Goal: Task Accomplishment & Management: Manage account settings

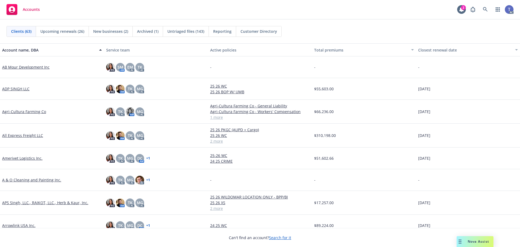
click at [328, 18] on div "Accounts 2 AC" at bounding box center [260, 10] width 520 height 20
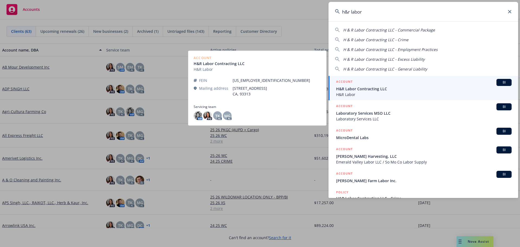
type input "h&r labor"
click at [363, 85] on div "ACCOUNT BI" at bounding box center [424, 82] width 176 height 7
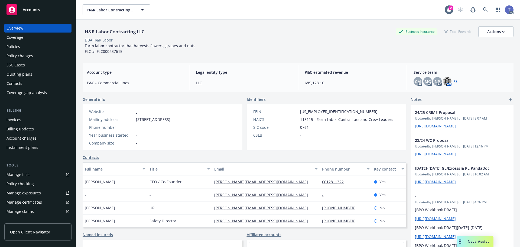
click at [16, 46] on div "Policies" at bounding box center [14, 46] width 14 height 9
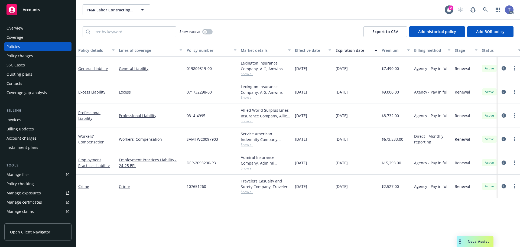
click at [39, 60] on div "Policy changes" at bounding box center [38, 55] width 63 height 9
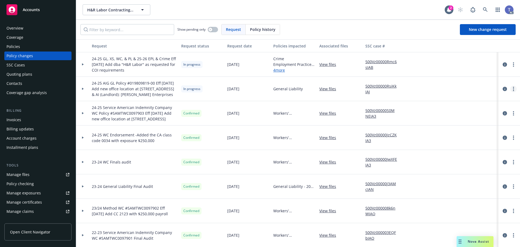
click at [510, 91] on link "more" at bounding box center [513, 89] width 7 height 7
click at [445, 134] on link "Resume workflow" at bounding box center [466, 132] width 93 height 11
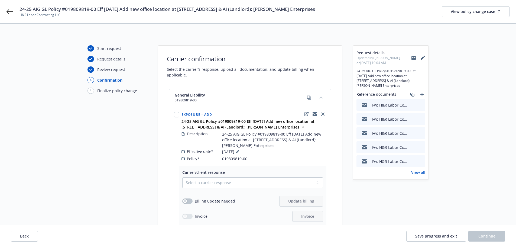
click at [413, 58] on icon at bounding box center [414, 58] width 4 height 2
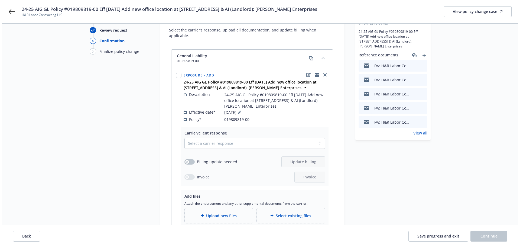
scroll to position [81, 0]
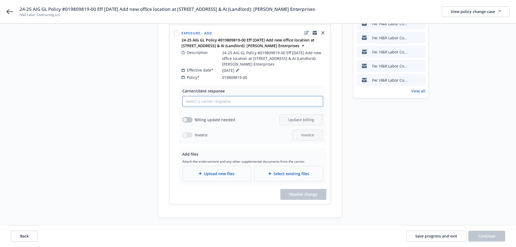
click at [239, 96] on select "Select a carrier response Accepted Accepted with revision No endorsement needed…" at bounding box center [252, 101] width 141 height 11
select select "ACCEPTED"
click at [182, 96] on select "Select a carrier response Accepted Accepted with revision No endorsement needed…" at bounding box center [252, 101] width 141 height 11
click at [181, 113] on div "Carrier/client response Select a carrier response Accepted Accepted with revisi…" at bounding box center [252, 114] width 147 height 59
click at [193, 117] on div "Billing update needed" at bounding box center [208, 120] width 53 height 6
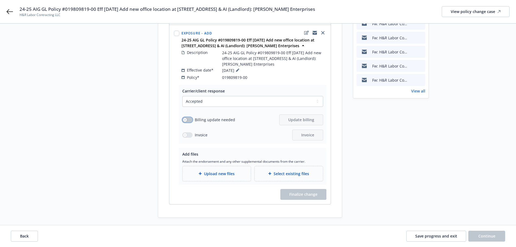
click at [190, 117] on button "button" at bounding box center [187, 119] width 10 height 5
click at [308, 117] on span "Update billing" at bounding box center [301, 119] width 26 height 5
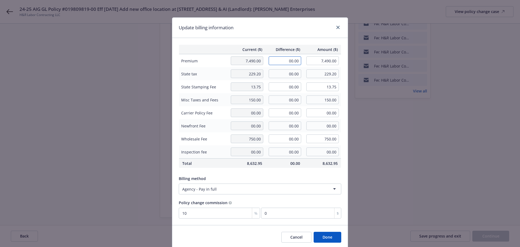
click at [281, 65] on input "00.00" at bounding box center [285, 60] width 33 height 9
type input "250.00"
type input "7,740.00"
type input "25"
click at [278, 73] on input "00.00" at bounding box center [285, 73] width 33 height 9
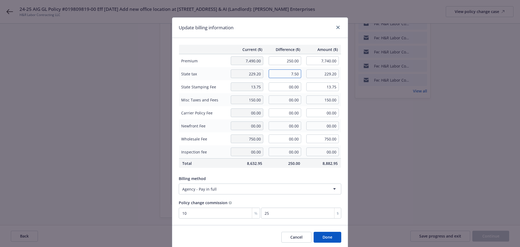
type input "7.50"
type input "236.70"
click at [281, 88] on input "00.00" at bounding box center [285, 86] width 33 height 9
type input "0.45"
type input "14.20"
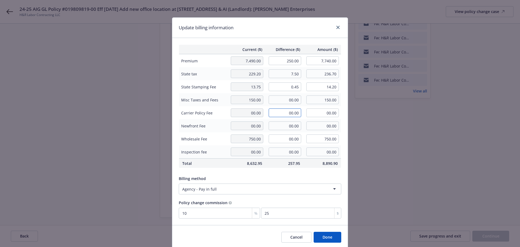
click at [290, 112] on input "00.00" at bounding box center [285, 112] width 33 height 9
click at [327, 237] on button "Done" at bounding box center [328, 237] width 28 height 11
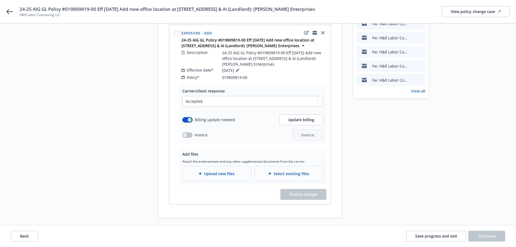
click at [208, 171] on span "Upload new files" at bounding box center [219, 174] width 31 height 6
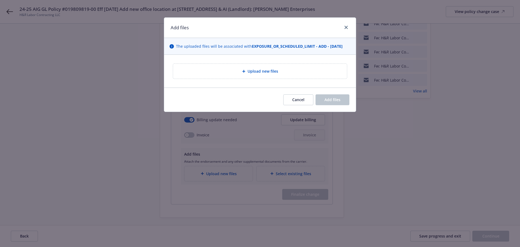
click at [229, 67] on div "Upload new files" at bounding box center [260, 71] width 174 height 15
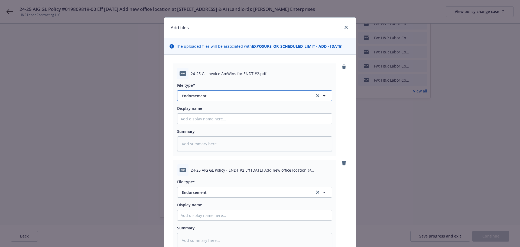
click at [266, 96] on span "Endorsement" at bounding box center [244, 96] width 125 height 6
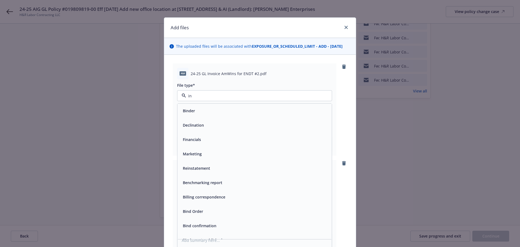
type input "inv"
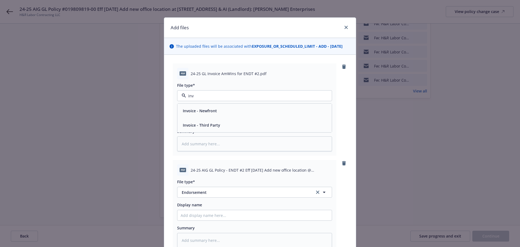
click at [229, 124] on div "Invoice - Third Party" at bounding box center [255, 125] width 148 height 8
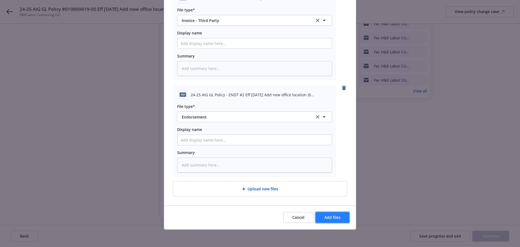
click at [342, 217] on button "Add files" at bounding box center [333, 217] width 34 height 11
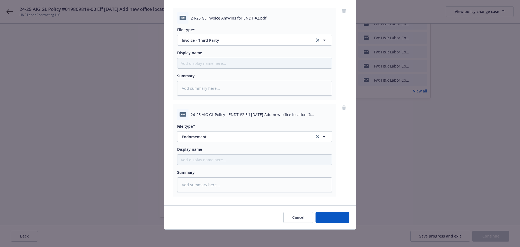
scroll to position [56, 0]
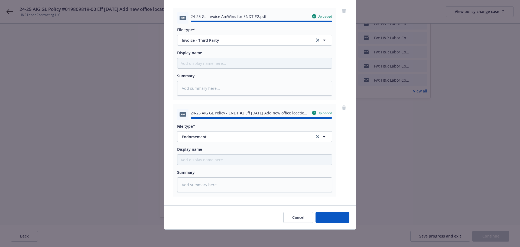
type textarea "x"
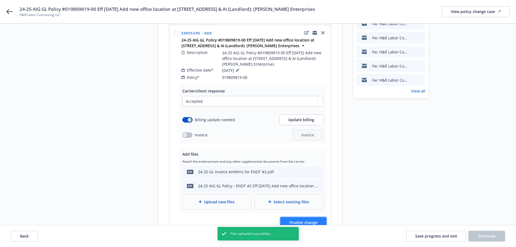
click at [308, 220] on span "Finalize change" at bounding box center [303, 222] width 28 height 5
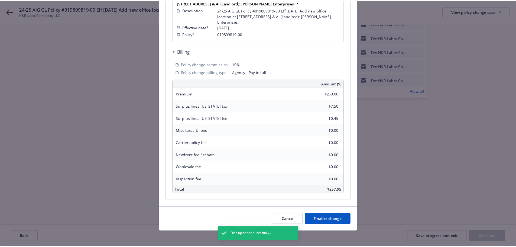
scroll to position [137, 0]
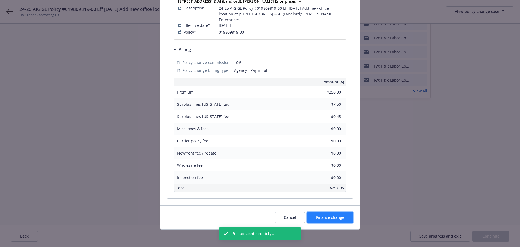
click at [339, 221] on button "Finalize change" at bounding box center [330, 217] width 46 height 11
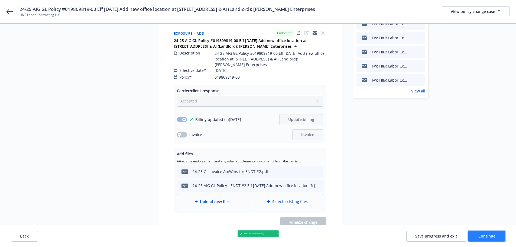
click at [480, 237] on span "Continue" at bounding box center [486, 235] width 17 height 5
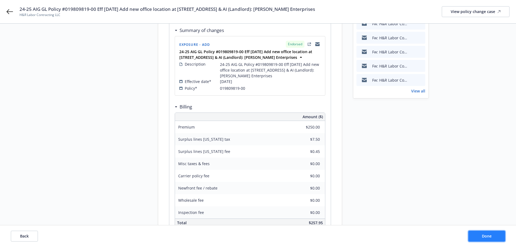
click at [478, 232] on button "Done" at bounding box center [486, 236] width 37 height 11
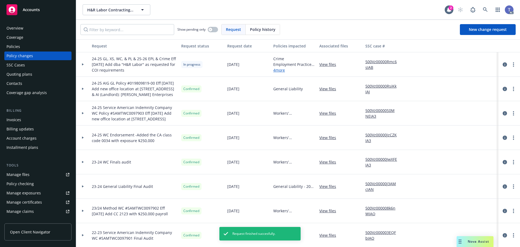
click at [27, 119] on div "Invoices" at bounding box center [38, 119] width 63 height 9
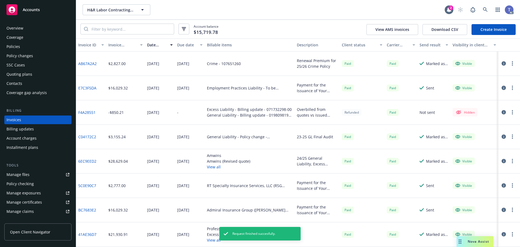
click at [486, 30] on link "Create Invoice" at bounding box center [494, 29] width 44 height 11
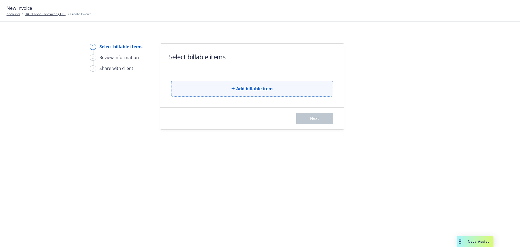
click at [291, 87] on button "Add billable item" at bounding box center [252, 89] width 162 height 16
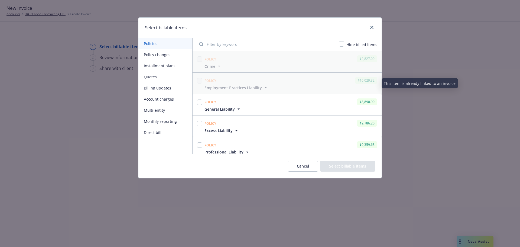
click at [179, 59] on button "Policy changes" at bounding box center [165, 54] width 54 height 11
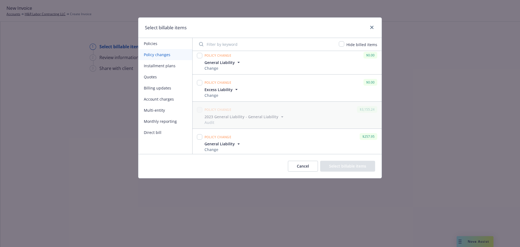
scroll to position [33, 0]
click at [201, 134] on input "checkbox" at bounding box center [199, 134] width 5 height 5
checkbox input "true"
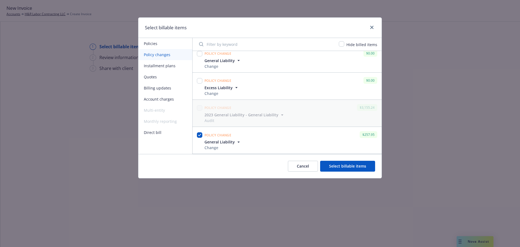
click at [352, 164] on button "Select billable items" at bounding box center [347, 166] width 55 height 11
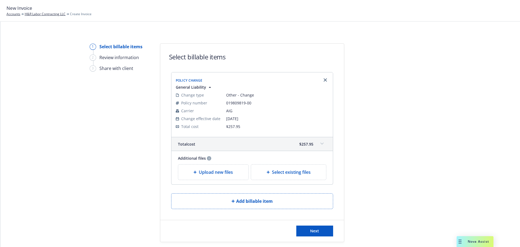
click at [216, 167] on div "Upload new files" at bounding box center [213, 171] width 70 height 15
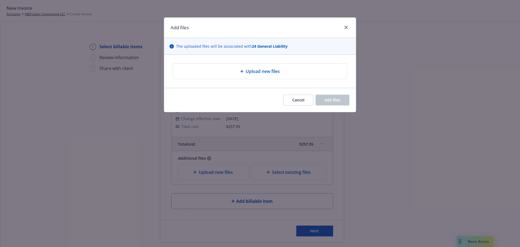
click at [227, 77] on div "Upload new files" at bounding box center [260, 71] width 174 height 15
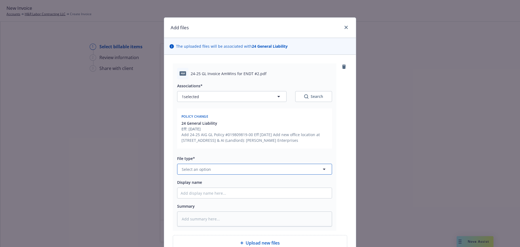
click at [285, 171] on button "Select an option" at bounding box center [254, 169] width 155 height 11
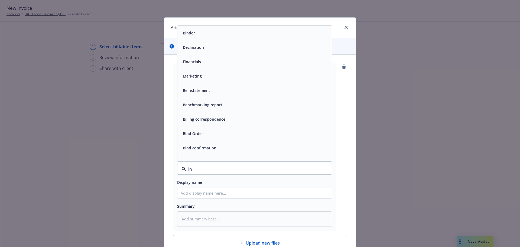
type input "inv"
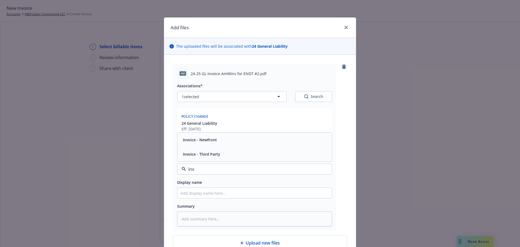
click at [241, 157] on div "Invoice - Third Party" at bounding box center [255, 154] width 148 height 8
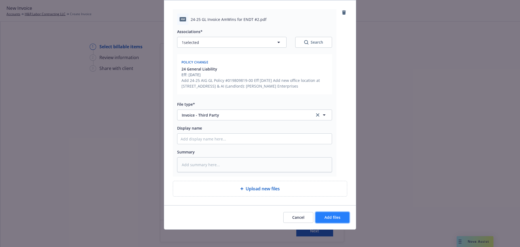
click at [339, 219] on button "Add files" at bounding box center [333, 217] width 34 height 11
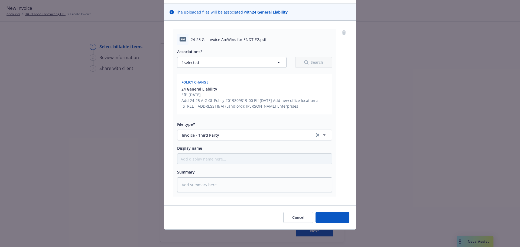
scroll to position [34, 0]
type textarea "x"
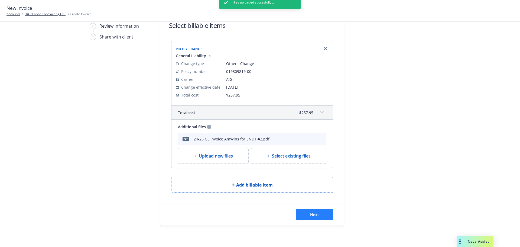
scroll to position [32, 0]
click at [315, 212] on span "Next" at bounding box center [314, 213] width 9 height 5
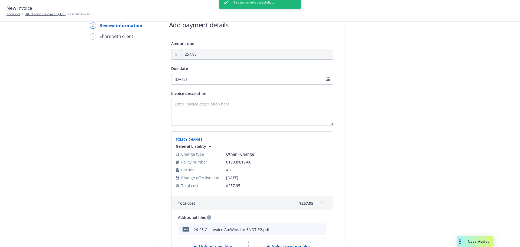
click at [227, 108] on div "Files uploaded succesfully..." at bounding box center [259, 119] width 81 height 247
click at [188, 106] on textarea "Invoice description" at bounding box center [252, 112] width 162 height 27
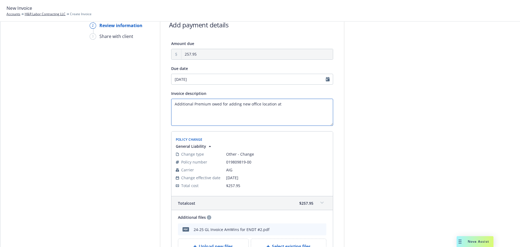
click at [294, 105] on textarea "Additional Premium owed for adding new office location at" at bounding box center [252, 112] width 162 height 27
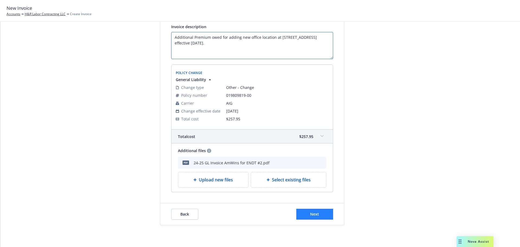
type textarea "Additional Premium owed for adding new office location at 1398 E Tulare, Tulare…"
click at [310, 212] on span "Next" at bounding box center [314, 213] width 9 height 5
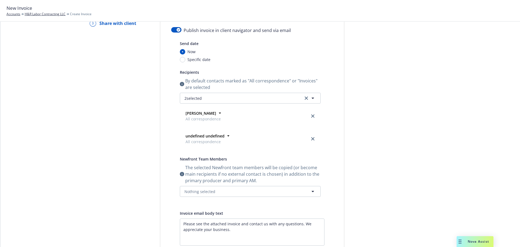
scroll to position [44, 0]
click at [177, 29] on div "button" at bounding box center [179, 30] width 4 height 4
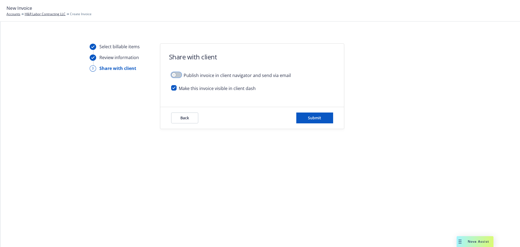
scroll to position [0, 0]
click at [327, 121] on button "Submit" at bounding box center [314, 117] width 37 height 11
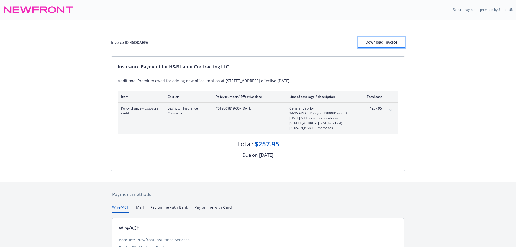
click at [395, 45] on div "Download Invoice" at bounding box center [381, 42] width 47 height 10
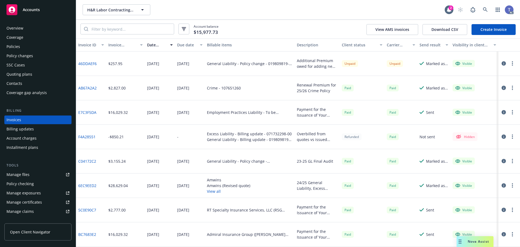
click at [502, 63] on icon "button" at bounding box center [504, 63] width 4 height 4
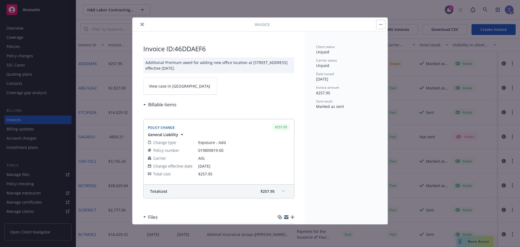
click at [184, 85] on link "View case in SSC" at bounding box center [180, 85] width 74 height 17
click at [143, 23] on icon "close" at bounding box center [142, 24] width 3 height 3
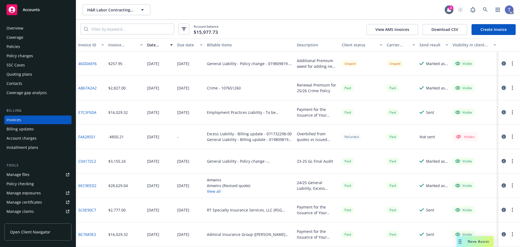
click at [27, 56] on div "Policy changes" at bounding box center [20, 55] width 27 height 9
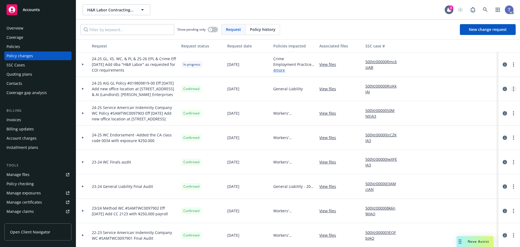
click at [513, 89] on icon "more" at bounding box center [513, 89] width 1 height 4
click at [456, 99] on link "Copy logging email" at bounding box center [466, 100] width 93 height 11
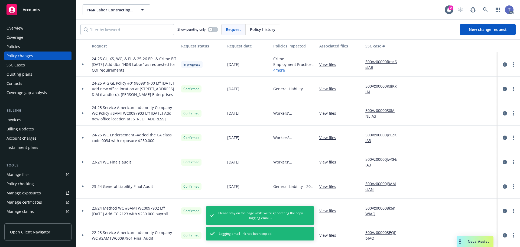
click at [22, 81] on div "Contacts" at bounding box center [15, 83] width 16 height 9
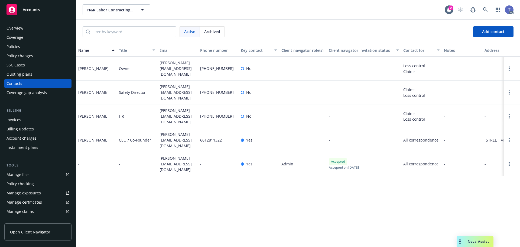
drag, startPoint x: 14, startPoint y: 47, endPoint x: 10, endPoint y: 44, distance: 4.5
click at [14, 47] on div "Policies" at bounding box center [14, 46] width 14 height 9
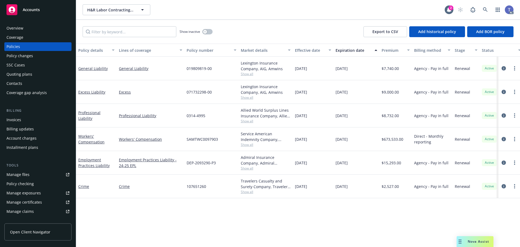
click at [245, 72] on span "Show all" at bounding box center [266, 74] width 50 height 5
click at [202, 67] on span "019809819-00" at bounding box center [199, 69] width 25 height 6
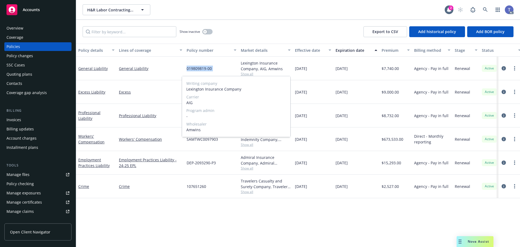
click at [202, 67] on span "019809819-00" at bounding box center [199, 69] width 25 height 6
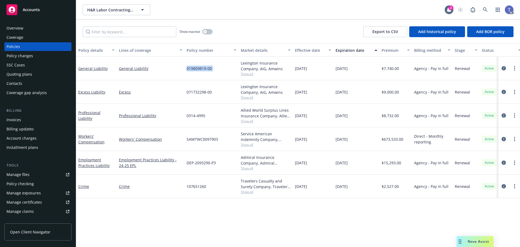
copy span "019809819-00"
click at [18, 121] on div "Invoices" at bounding box center [14, 119] width 15 height 9
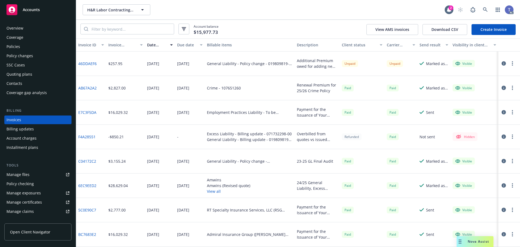
click at [510, 63] on button "button" at bounding box center [512, 63] width 7 height 7
drag, startPoint x: 471, startPoint y: 94, endPoint x: 484, endPoint y: 98, distance: 13.9
click at [471, 94] on link "Copy invoice URL" at bounding box center [476, 96] width 69 height 11
click at [285, 17] on div "H&R Labor Contracting LLC H&R Labor Contracting LLC 2 AC" at bounding box center [298, 10] width 444 height 20
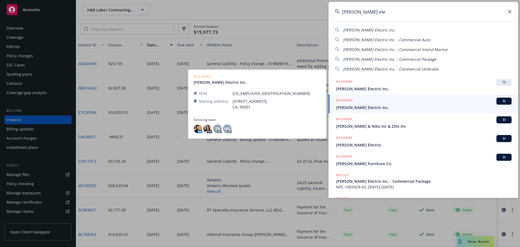
type input "barden ele"
click at [371, 109] on span "[PERSON_NAME] Electric Inc." at bounding box center [424, 108] width 176 height 6
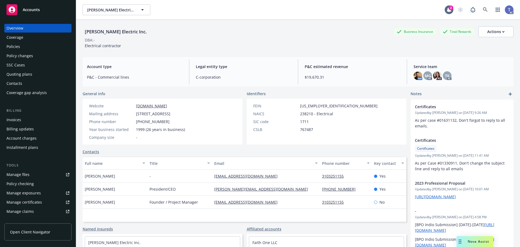
click at [17, 47] on div "Policies" at bounding box center [14, 46] width 14 height 9
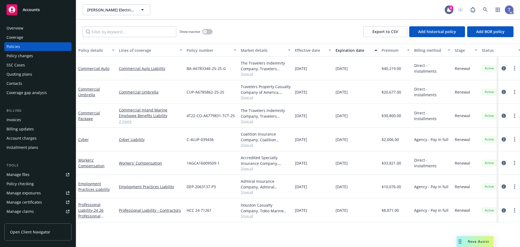
click at [216, 69] on span "BA-A6783346-25-2S-G" at bounding box center [206, 69] width 39 height 6
copy span "BA-A6783346-25-2S-G"
click at [29, 61] on div "SSC Cases" at bounding box center [38, 65] width 63 height 9
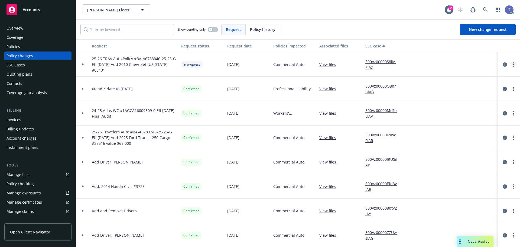
click at [510, 64] on link "more" at bounding box center [513, 64] width 7 height 7
click at [445, 112] on link "Resume workflow" at bounding box center [466, 108] width 93 height 11
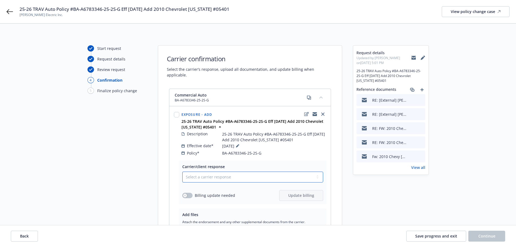
click at [215, 171] on select "Select a carrier response Accepted Accepted with revision No endorsement needed…" at bounding box center [252, 176] width 141 height 11
select select "ACCEPTED"
click at [182, 171] on select "Select a carrier response Accepted Accepted with revision No endorsement needed…" at bounding box center [252, 176] width 141 height 11
click at [187, 193] on button "button" at bounding box center [187, 195] width 10 height 5
click at [298, 193] on span "Update billing" at bounding box center [301, 195] width 26 height 5
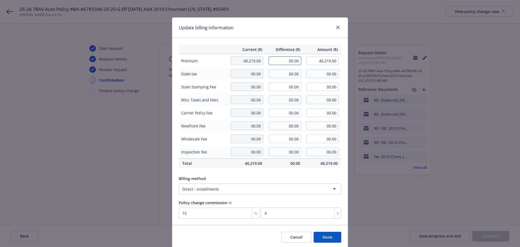
click at [283, 63] on input "00.00" at bounding box center [285, 60] width 33 height 9
type input "1,048.00"
type input "41,267.00"
type input "157.2"
click at [308, 183] on div "Billing method Direct - Installments" at bounding box center [260, 185] width 163 height 19
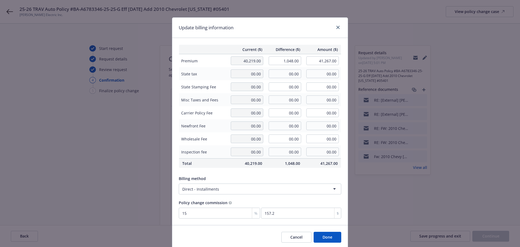
click at [320, 234] on button "Done" at bounding box center [328, 237] width 28 height 11
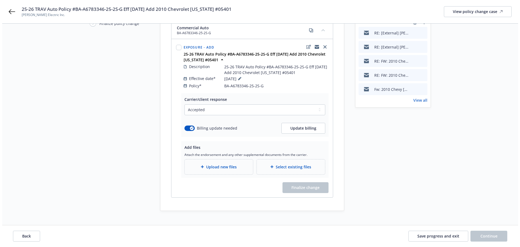
scroll to position [69, 0]
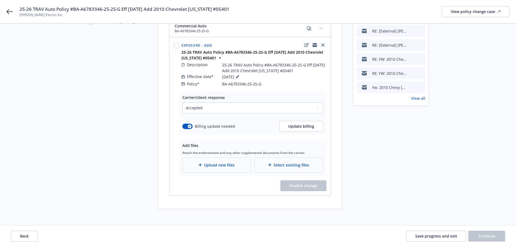
click at [222, 157] on div "Upload new files" at bounding box center [217, 164] width 68 height 15
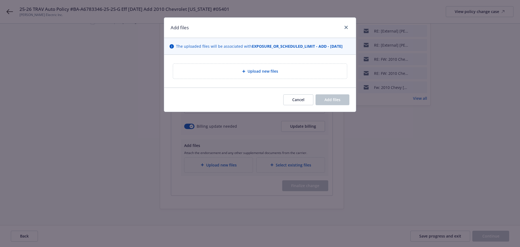
click at [234, 69] on div "Upload new files" at bounding box center [259, 71] width 165 height 6
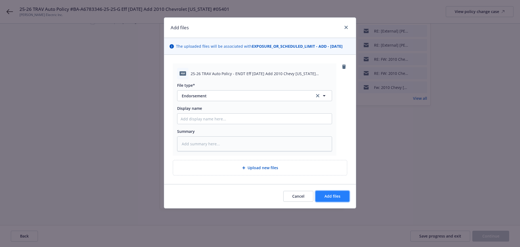
click at [325, 199] on span "Add files" at bounding box center [333, 195] width 16 height 5
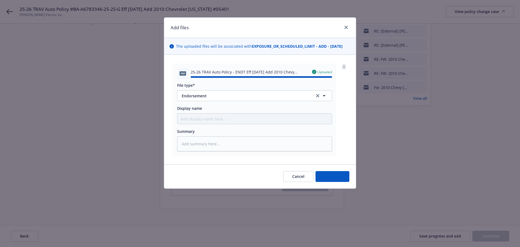
type textarea "x"
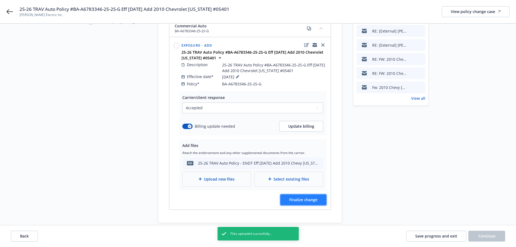
click at [297, 197] on span "Finalize change" at bounding box center [303, 199] width 28 height 5
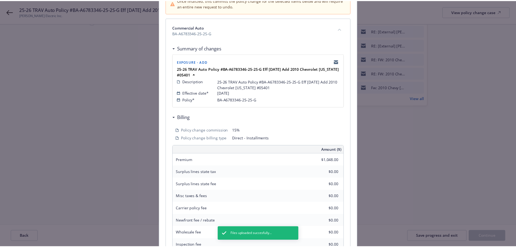
scroll to position [131, 0]
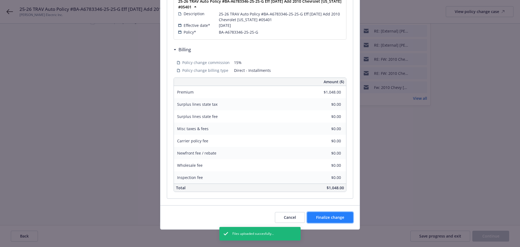
click at [336, 221] on button "Finalize change" at bounding box center [330, 217] width 46 height 11
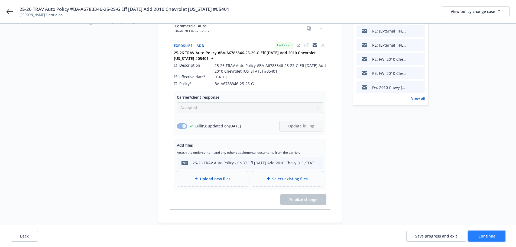
click at [494, 237] on span "Continue" at bounding box center [486, 235] width 17 height 5
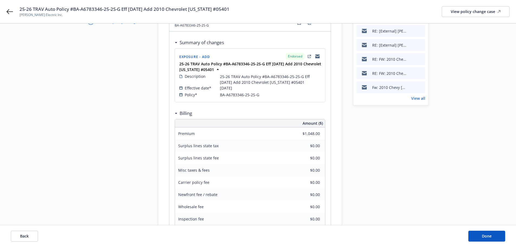
scroll to position [118, 0]
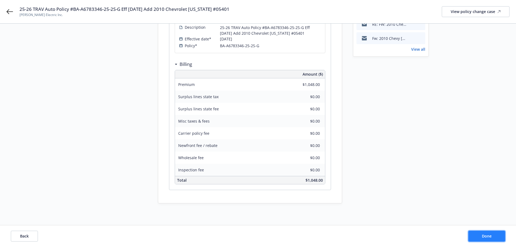
click at [487, 239] on button "Done" at bounding box center [486, 236] width 37 height 11
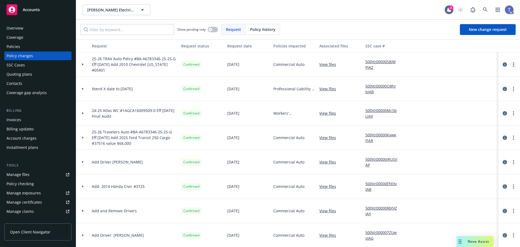
click at [510, 64] on link "more" at bounding box center [513, 64] width 7 height 7
click at [456, 73] on link "Copy logging email" at bounding box center [466, 75] width 93 height 11
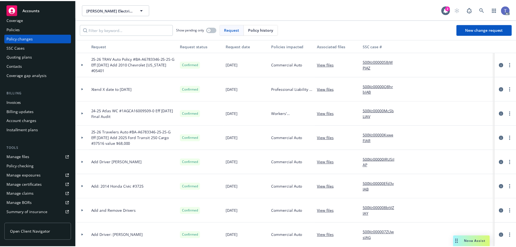
scroll to position [27, 0]
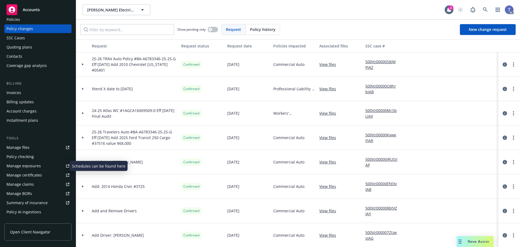
click at [29, 170] on div "Manage exposures" at bounding box center [24, 165] width 34 height 9
click at [267, 18] on div "Barden Electric Inc. Barden Electric Inc. 2 AC" at bounding box center [298, 10] width 444 height 20
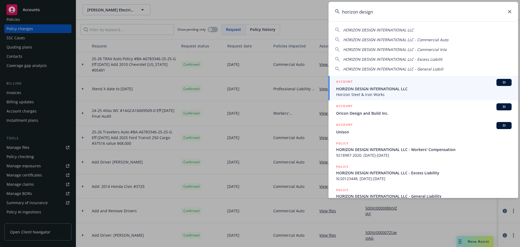
type input "horizon design"
click at [361, 88] on span "HORIZON DESIGN INTERNATIONAL LLC" at bounding box center [424, 89] width 176 height 6
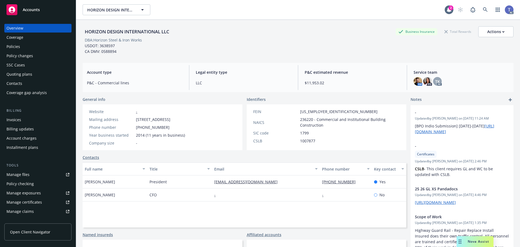
click at [21, 50] on div "Policies" at bounding box center [38, 46] width 63 height 9
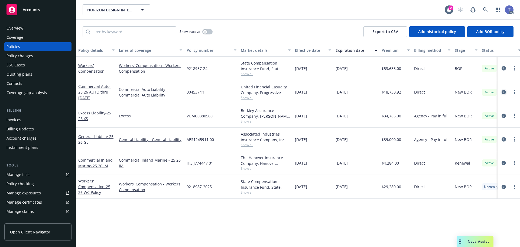
click at [505, 92] on icon "circleInformation" at bounding box center [504, 92] width 4 height 4
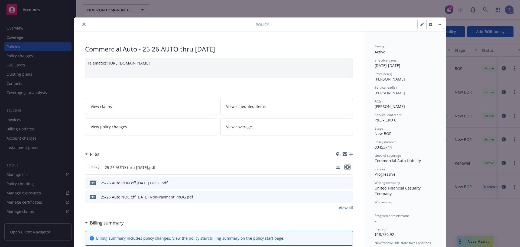
click at [348, 167] on button "preview file" at bounding box center [348, 166] width 6 height 5
drag, startPoint x: 123, startPoint y: 126, endPoint x: 119, endPoint y: 123, distance: 4.6
click at [123, 126] on span "View policy changes" at bounding box center [109, 127] width 36 height 6
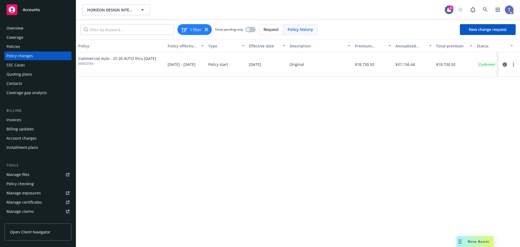
click at [485, 23] on div "1 filter Show pending only Request Policy history New change request" at bounding box center [298, 30] width 444 height 20
click at [485, 29] on span "New change request" at bounding box center [488, 29] width 38 height 5
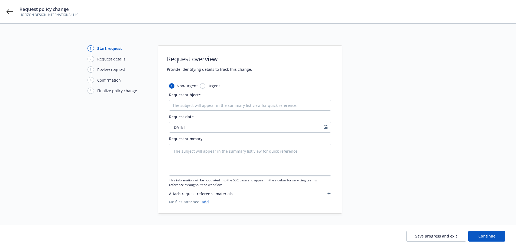
click at [190, 111] on div "Non-urgent Urgent Request subject* Request date 09/22/2025 Request summary This…" at bounding box center [250, 144] width 162 height 122
click at [190, 107] on input "Request subject*" at bounding box center [250, 105] width 162 height 11
type textarea "x"
type input "2"
type textarea "x"
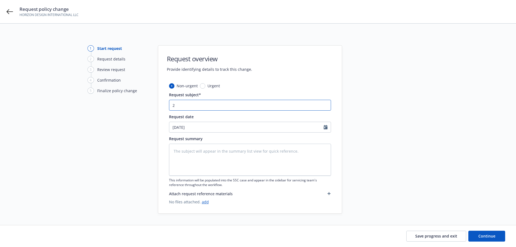
type input "25"
type textarea "x"
type input "25-"
type textarea "x"
type input "25-2"
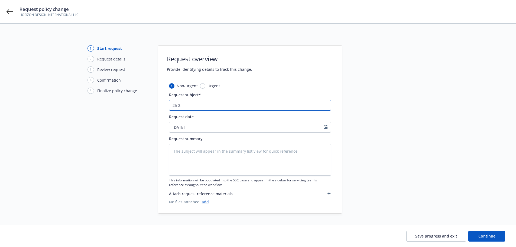
type textarea "x"
type input "25-26"
type textarea "x"
type input "25-26"
type textarea "x"
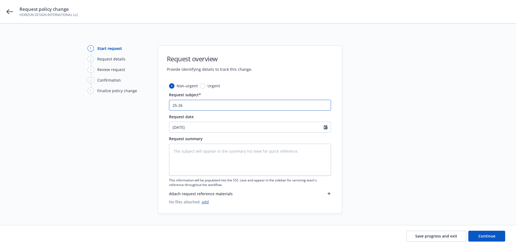
type input "25-26 P"
type textarea "x"
type input "25-26 PR"
type textarea "x"
type input "25-26 PRO"
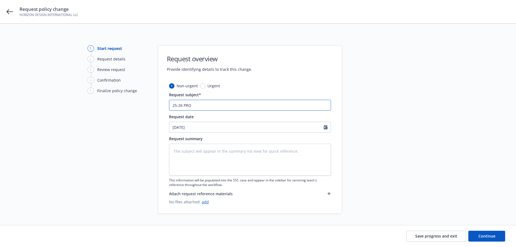
type textarea "x"
type input "25-26 PROG"
type textarea "x"
type input "25-26 PROG"
type textarea "x"
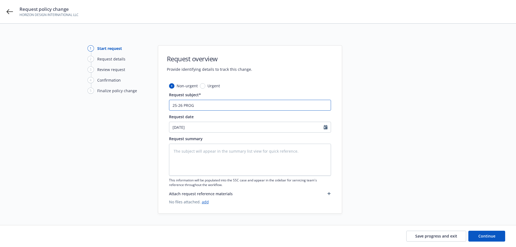
type input "25-26 PROG A"
type textarea "x"
type input "25-26 PROG Au"
type textarea "x"
type input "25-26 PROG Aut"
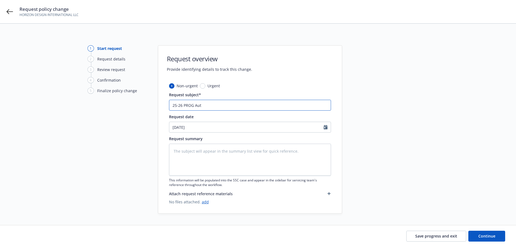
type textarea "x"
type input "25-26 PROG Auto"
type textarea "x"
type input "25-26 PROG Auto"
type textarea "x"
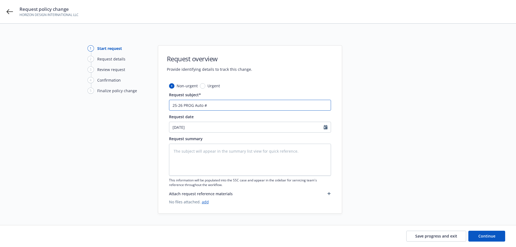
type input "25-26 PROG Auto #"
click at [254, 103] on input "25-26 PROG Auto #" at bounding box center [250, 105] width 162 height 11
type textarea "x"
type input "25-26 PROG Auto #0"
type textarea "x"
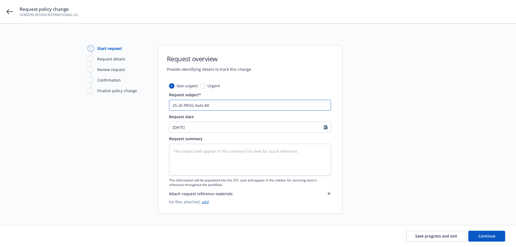
type input "25-26 PROG Auto #00"
type textarea "x"
type input "25-26 PROG Auto #004"
type textarea "x"
type input "25-26 PROG Auto #0045"
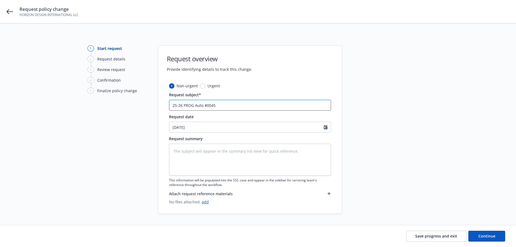
type textarea "x"
type input "25-26 PROG Auto #00453"
type textarea "x"
type input "25-26 PROG Auto #004537"
type textarea "x"
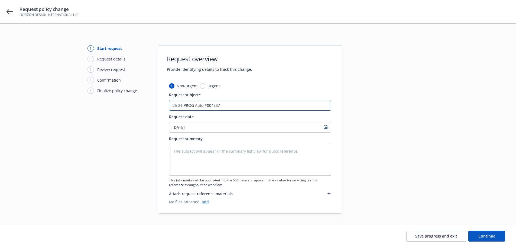
type input "25-26 PROG Auto #0045374"
type textarea "x"
type input "25-26 PROG Auto #00453744"
click at [235, 106] on input "25-26 PROG Auto #00453744" at bounding box center [250, 105] width 162 height 11
type textarea "x"
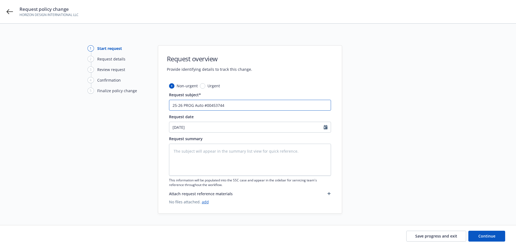
type input "25-26 PROG Auto #00453744"
type textarea "x"
type input "25-26 PROG Auto #00453744 f"
type textarea "x"
type input "25-26 PROG Auto #00453744"
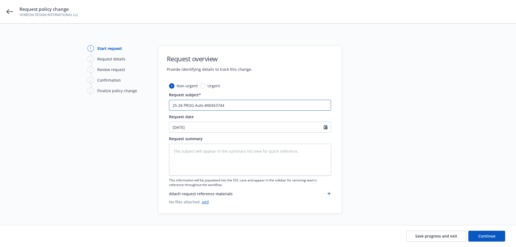
type textarea "x"
type input "25-26 PROG Auto #00453744 E"
type textarea "x"
type input "25-26 PROG Auto #00453744 Ef"
type textarea "x"
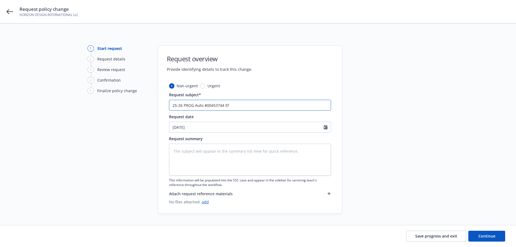
type input "25-26 PROG Auto #00453744 Eff"
type textarea "x"
type input "25-26 PROG Auto #00453744 Eff"
type textarea "x"
type input "25-26 PROG Auto #00453744 Eff 0"
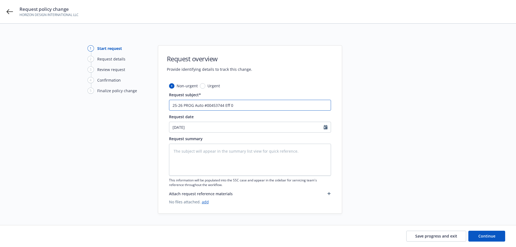
type textarea "x"
type input "25-26 PROG Auto #00453744 Eff 09"
type textarea "x"
type input "25-26 PROG Auto #00453744 Eff 09-"
type textarea "x"
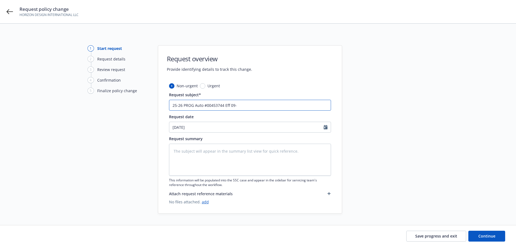
type input "25-26 PROG Auto #00453744 Eff 09-1"
type textarea "x"
type input "25-26 PROG Auto #00453744 Eff 09-18"
type textarea "x"
type input "25-26 PROG Auto #00453744 Eff 09-18-"
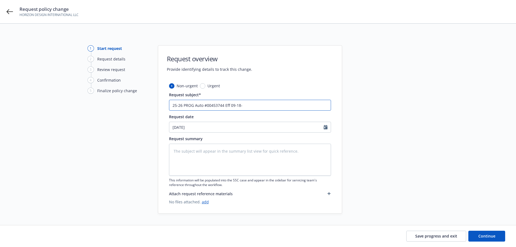
type textarea "x"
type input "25-26 PROG Auto #00453744 Eff 09-18-2"
type textarea "x"
type input "25-26 PROG Auto #00453744 Eff 09-18-25"
type textarea "x"
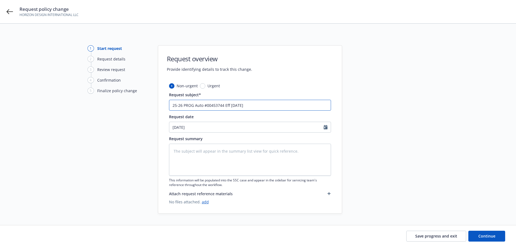
type input "25-26 PROG Auto #00453744 Eff 09-18-25"
type textarea "x"
type input "25-26 PROG Auto #00453744 Eff 09-18-25 A"
type textarea "x"
type input "25-26 PROG Auto #00453744 Eff 09-18-25 Am"
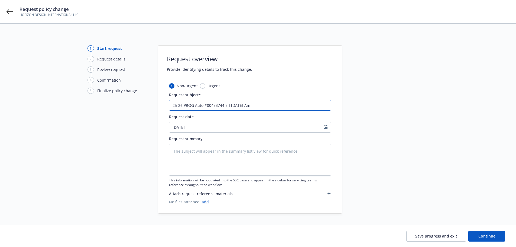
type textarea "x"
type input "25-26 PROG Auto #00453744 Eff 09-18-25 Ame"
type textarea "x"
type input "25-26 PROG Auto #00453744 Eff 09-18-25 Amen"
type textarea "x"
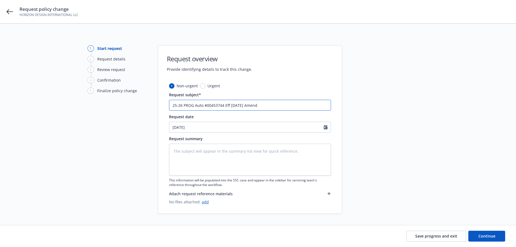
type input "25-26 PROG Auto #00453744 Eff 09-18-25 Amend"
type textarea "x"
type input "25-26 PROG Auto #00453744 Eff 09-18-25 Amend V"
type textarea "x"
type input "25-26 PROG Auto #00453744 Eff 09-18-25 Amend VI"
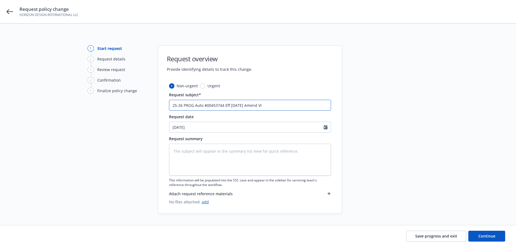
type textarea "x"
type input "25-26 PROG Auto #00453744 Eff 09-18-25 Amend VIN"
type textarea "x"
type input "25-26 PROG Auto #00453744 Eff 09-18-25 Amend VIN"
type textarea "x"
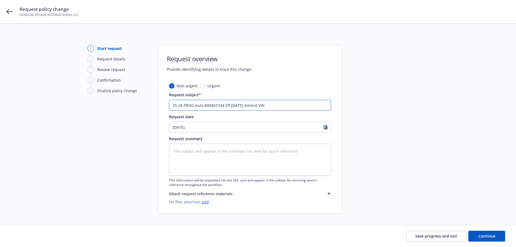
type input "25-26 PROG Auto #00453744 Eff 09-18-25 Amend VIN o"
type textarea "x"
type input "25-26 PROG Auto #00453744 Eff 09-18-25 Amend VIN on"
type textarea "x"
type input "25-26 PROG Auto #00453744 Eff 09-18-25 Amend VIN on"
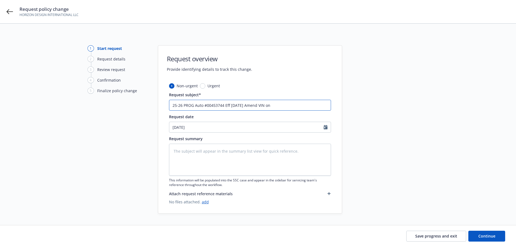
type textarea "x"
type input "25-26 PROG Auto #00453744 Eff 09-18-25 Amend VIN on 2"
type textarea "x"
type input "25-26 PROG Auto #00453744 Eff 09-18-25 Amend VIN on 20"
type textarea "x"
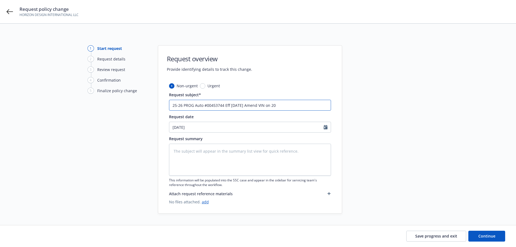
type input "25-26 PROG Auto #00453744 Eff 09-18-25 Amend VIN on 202"
type textarea "x"
type input "25-26 PROG Auto #00453744 Eff 09-18-25 Amend VIN on 2024"
type textarea "x"
type input "25-26 PROG Auto #00453744 Eff 09-18-25 Amend VIN on 2024"
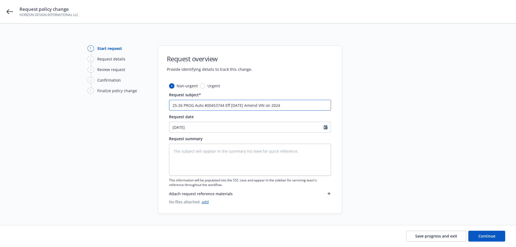
type textarea "x"
type input "25-26 PROG Auto #00453744 Eff 09-18-25 Amend VIN on 2024 C"
type textarea "x"
type input "25-26 PROG Auto #00453744 Eff 09-18-25 Amend VIN on 2024 Che"
type textarea "x"
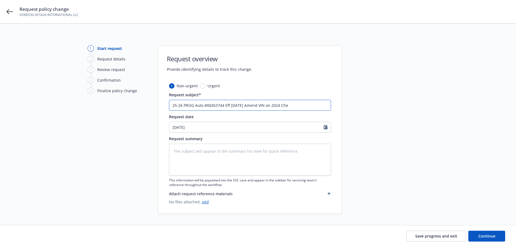
type input "25-26 PROG Auto #00453744 Eff 09-18-25 Amend VIN on 2024 Chev"
type textarea "x"
type input "25-26 PROG Auto #00453744 Eff 09-18-25 Amend VIN on 2024 Chevy"
type textarea "x"
type input "25-26 PROG Auto #00453744 Eff 09-18-25 Amend VIN on 2024 Chevy"
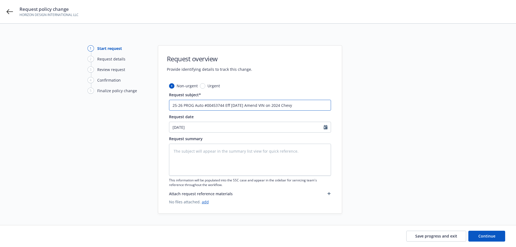
type textarea "x"
type input "25-26 PROG Auto #00453744 Eff 09-18-25 Amend VIN on 2024 Chevy S"
type textarea "x"
type input "25-26 PROG Auto #00453744 Eff 09-18-25 Amend VIN on 2024 Chevy Si"
type textarea "x"
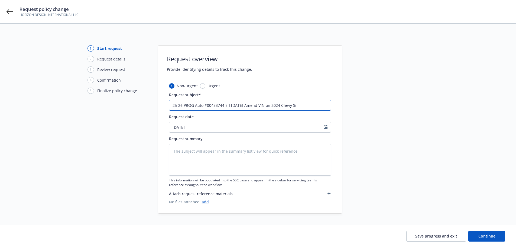
type input "25-26 PROG Auto #00453744 Eff 09-18-25 Amend VIN on 2024 Chevy Sil"
type textarea "x"
type input "25-26 PROG Auto #00453744 Eff 09-18-25 Amend VIN on 2024 Chevy Silv"
type textarea "x"
type input "25-26 PROG Auto #00453744 Eff 09-18-25 Amend VIN on 2024 Chevy Silve"
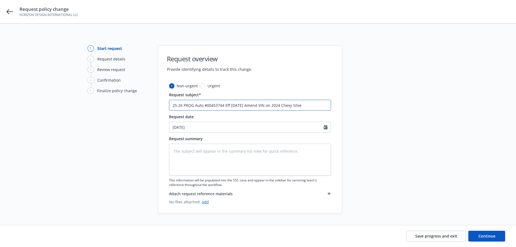
type textarea "x"
type input "25-26 PROG Auto #00453744 Eff 09-18-25 Amend VIN on 2024 Chevy Silver"
type textarea "x"
type input "25-26 PROG Auto #00453744 Eff 09-18-25 Amend VIN on 2024 Chevy Silvera"
type textarea "x"
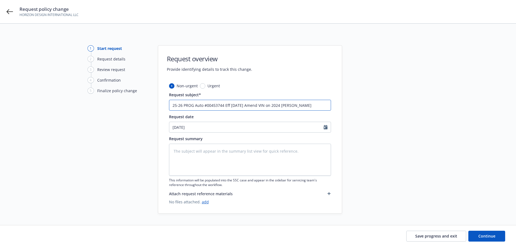
type input "25-26 PROG Auto #00453744 Eff 09-18-25 Amend VIN on 2024 Chevy Silverad"
type textarea "x"
type input "25-26 PROG Auto #00453744 Eff 09-18-25 Amend VIN on 2024 Chevy Silverado"
click at [237, 151] on textarea at bounding box center [250, 160] width 162 height 32
paste textarea "25-26 PROG Auto #00453744 Eff 09-18-25 Amend VIN on 2024 Chevy Silverado"
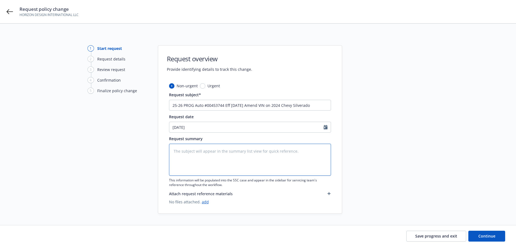
type textarea "x"
type textarea "25-26 PROG Auto #00453744 Eff 09-18-25 Amend VIN on 2024 Chevy Silverado"
drag, startPoint x: 201, startPoint y: 157, endPoint x: 198, endPoint y: 153, distance: 4.6
click at [201, 156] on textarea "25-26 PROG Auto #00453744 Eff 09-18-25 Amend VIN on 2024 Chevy Silverado" at bounding box center [250, 160] width 162 height 32
type textarea "x"
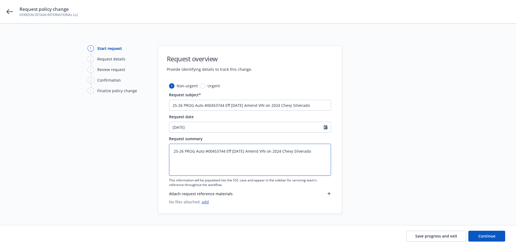
type textarea "25-26 PROG Auto #00453744 Eff 09-18-25 Amend VIN on 2024 Chevy Silverado"
type textarea "x"
type textarea "25-26 PROG Auto #00453744 Eff 09-18-25 Amend VIN on 2024 Chevy Silverado O"
type textarea "x"
type textarea "25-26 PROG Auto #00453744 Eff 09-18-25 Amend VIN on 2024 Chevy Silverado OL"
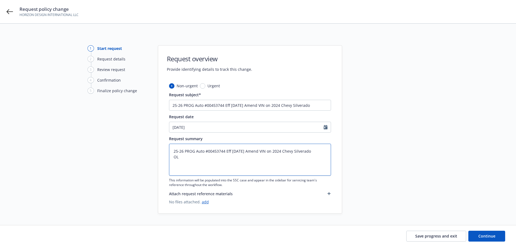
type textarea "x"
type textarea "25-26 PROG Auto #00453744 Eff 09-18-25 Amend VIN on 2024 Chevy Silverado OLD"
type textarea "x"
type textarea "25-26 PROG Auto #00453744 Eff 09-18-25 Amend VIN on 2024 Chevy Silverado OLD"
type textarea "x"
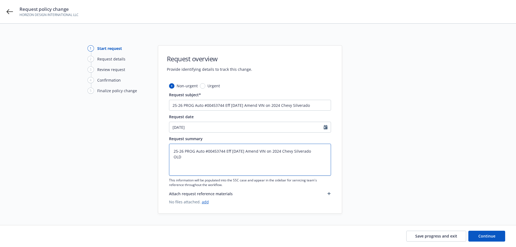
type textarea "25-26 PROG Auto #00453744 Eff 09-18-25 Amend VIN on 2024 Chevy Silverado OLD V"
type textarea "x"
type textarea "25-26 PROG Auto #00453744 Eff 09-18-25 Amend VIN on 2024 Chevy Silverado OLD VI"
type textarea "x"
type textarea "25-26 PROG Auto #00453744 Eff 09-18-25 Amend VIN on 2024 Chevy Silverado OLD VIN"
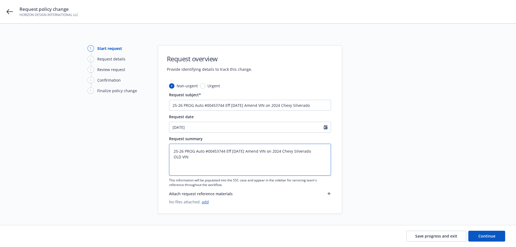
type textarea "x"
type textarea "25-26 PROG Auto #00453744 Eff 09-18-25 Amend VIN on 2024 Chevy Silverado OLD VI…"
type textarea "x"
type textarea "25-26 PROG Auto #00453744 Eff 09-18-25 Amend VIN on 2024 Chevy Silverado OLD VI…"
paste textarea "1GC4WPEY1RF373677"
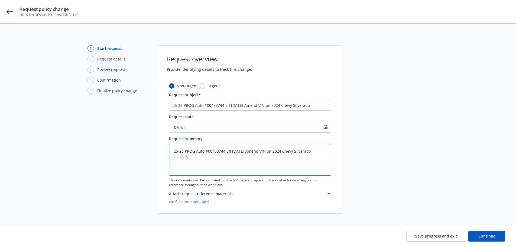
type textarea "x"
type textarea "25-26 PROG Auto #00453744 Eff 09-18-25 Amend VIN on 2024 Chevy Silverado OLD VI…"
type textarea "x"
type textarea "25-26 PROG Auto #00453744 Eff 09-18-25 Amend VIN on 2024 Chevy Silverado OLD VI…"
type textarea "x"
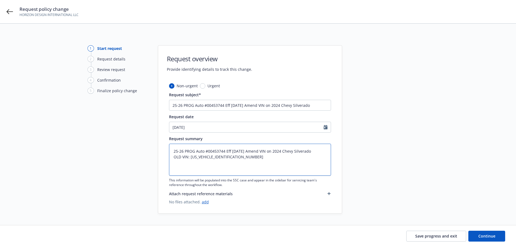
type textarea "25-26 PROG Auto #00453744 Eff 09-18-25 Amend VIN on 2024 Chevy Silverado OLD VI…"
type textarea "x"
type textarea "25-26 PROG Auto #00453744 Eff 09-18-25 Amend VIN on 2024 Chevy Silverado OLD VI…"
type textarea "x"
type textarea "25-26 PROG Auto #00453744 Eff 09-18-25 Amend VIN on 2024 Chevy Silverado OLD VI…"
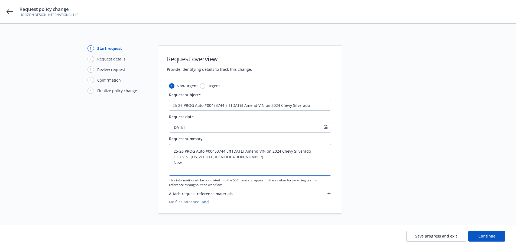
type textarea "x"
type textarea "25-26 PROG Auto #00453744 Eff 09-18-25 Amend VIN on 2024 Chevy Silverado OLD VI…"
type textarea "x"
type textarea "25-26 PROG Auto #00453744 Eff 09-18-25 Amend VIN on 2024 Chevy Silverado OLD VI…"
type textarea "x"
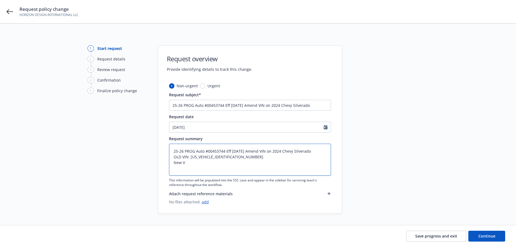
type textarea "25-26 PROG Auto #00453744 Eff 09-18-25 Amend VIN on 2024 Chevy Silverado OLD VI…"
type textarea "x"
type textarea "25-26 PROG Auto #00453744 Eff 09-18-25 Amend VIN on 2024 Chevy Silverado OLD VI…"
type textarea "x"
type textarea "25-26 PROG Auto #00453744 Eff 09-18-25 Amend VIN on 2024 Chevy Silverado OLD VI…"
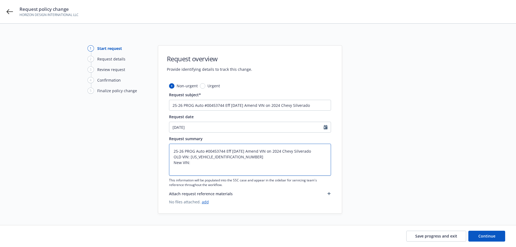
type textarea "x"
type textarea "25-26 PROG Auto #00453744 Eff 09-18-25 Amend VIN on 2024 Chevy Silverado OLD VI…"
click at [215, 164] on textarea "25-26 PROG Auto #00453744 Eff 09-18-25 Amend VIN on 2024 Chevy Silverado OLD VI…" at bounding box center [250, 160] width 162 height 32
paste textarea "1GC4YPEY6RF336022"
type textarea "x"
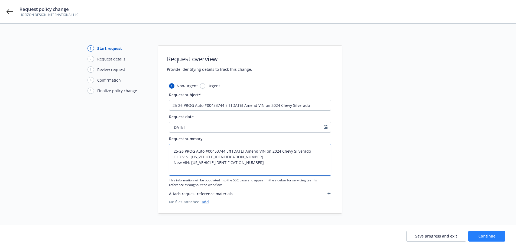
type textarea "25-26 PROG Auto #00453744 Eff 09-18-25 Amend VIN on 2024 Chevy Silverado OLD VI…"
click at [493, 237] on span "Continue" at bounding box center [486, 235] width 17 height 5
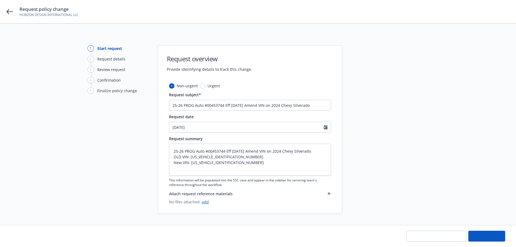
type textarea "x"
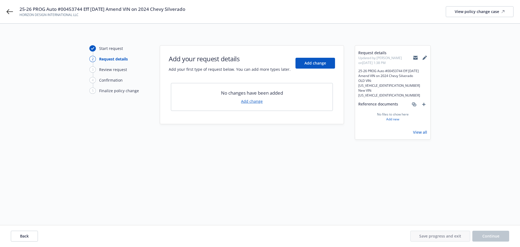
click at [258, 100] on link "Add change" at bounding box center [252, 101] width 22 height 6
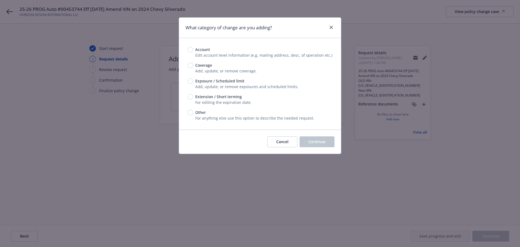
click at [187, 80] on div "Account Edit account level information (e.g. mailing address, desc. of operatio…" at bounding box center [260, 84] width 162 height 92
click at [192, 83] on input "Exposure / Scheduled limit" at bounding box center [190, 80] width 5 height 5
radio input "true"
click at [316, 145] on button "Continue" at bounding box center [317, 141] width 35 height 11
type textarea "x"
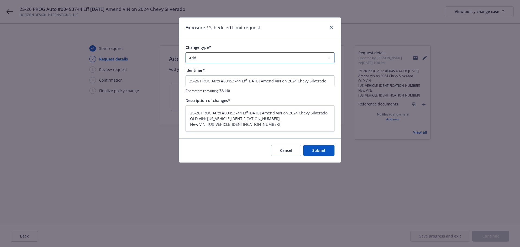
click at [218, 60] on select "Add Audit Change Remove" at bounding box center [260, 57] width 149 height 11
click at [186, 52] on select "Add Audit Change Remove" at bounding box center [260, 57] width 149 height 11
click at [309, 152] on button "Submit" at bounding box center [318, 150] width 31 height 11
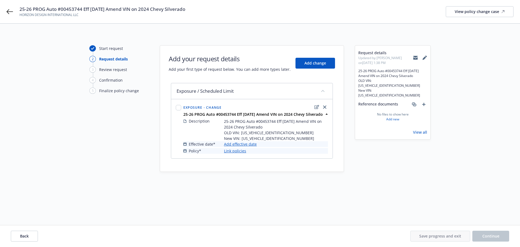
click at [230, 145] on link "Add effective date" at bounding box center [240, 144] width 33 height 6
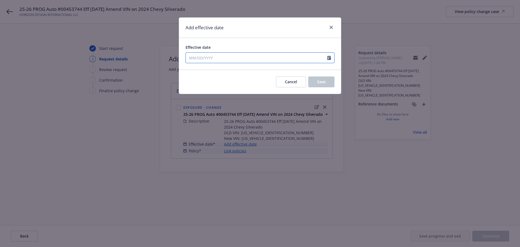
click at [233, 54] on input "Effective date" at bounding box center [256, 58] width 141 height 10
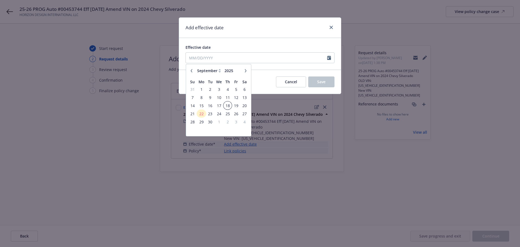
click at [229, 105] on span "18" at bounding box center [227, 105] width 7 height 7
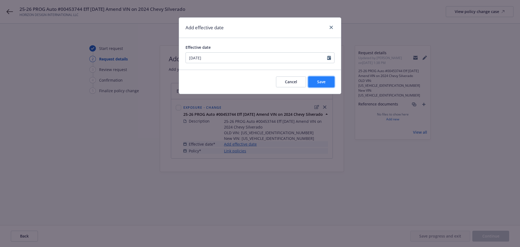
click at [318, 77] on button "Save" at bounding box center [321, 81] width 26 height 11
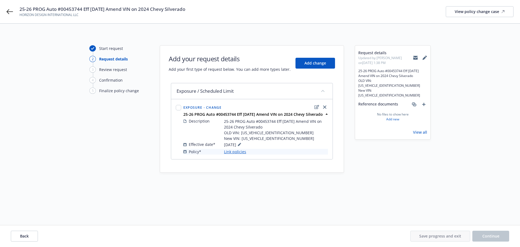
click at [242, 150] on link "Link policies" at bounding box center [235, 152] width 22 height 6
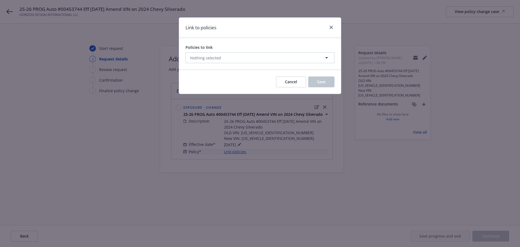
click at [248, 52] on div "Policies to link Nothing selected" at bounding box center [260, 53] width 149 height 19
click at [248, 56] on button "Nothing selected" at bounding box center [260, 57] width 149 height 11
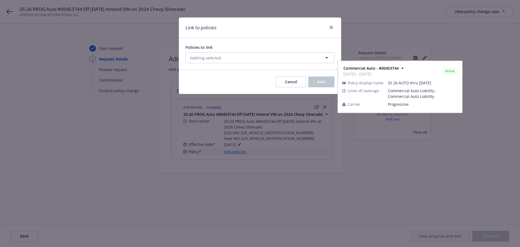
click at [214, 83] on strong "Commercial Auto - #00453744" at bounding box center [226, 83] width 55 height 5
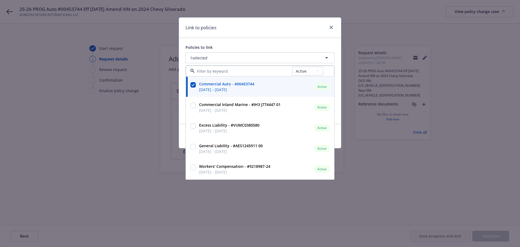
click at [258, 45] on div "Policies to link" at bounding box center [260, 47] width 149 height 6
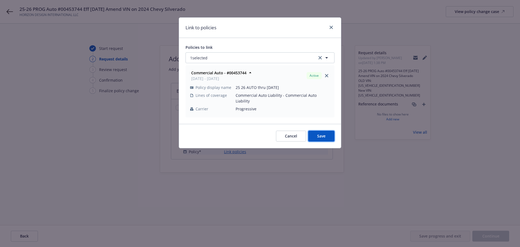
click at [319, 131] on button "Save" at bounding box center [321, 136] width 26 height 11
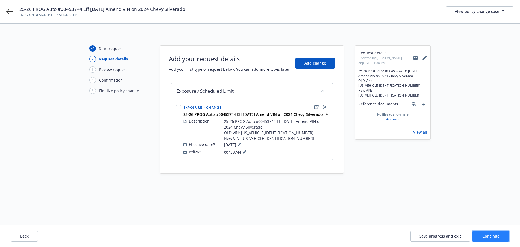
click at [482, 237] on button "Continue" at bounding box center [490, 236] width 37 height 11
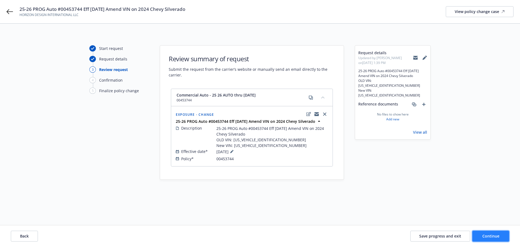
click at [481, 237] on button "Continue" at bounding box center [490, 236] width 37 height 11
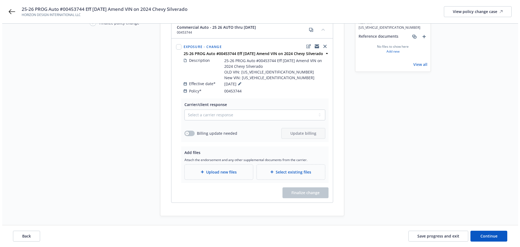
scroll to position [75, 0]
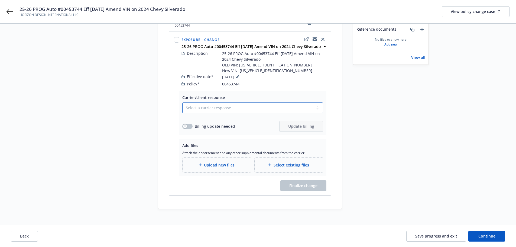
click at [221, 105] on select "Select a carrier response Accepted Accepted with revision No endorsement needed…" at bounding box center [252, 107] width 141 height 11
click at [182, 102] on select "Select a carrier response Accepted Accepted with revision No endorsement needed…" at bounding box center [252, 107] width 141 height 11
click at [192, 124] on button "button" at bounding box center [187, 126] width 10 height 5
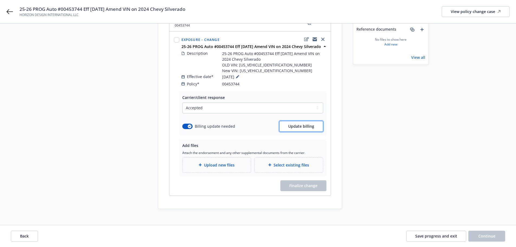
click at [293, 124] on span "Update billing" at bounding box center [301, 126] width 26 height 5
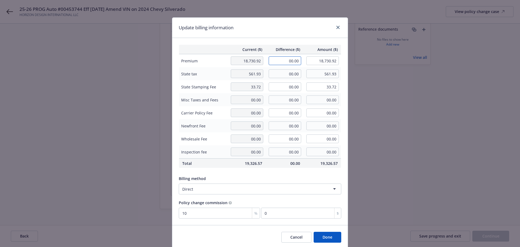
click at [281, 60] on input "00.00" at bounding box center [285, 60] width 33 height 9
drag, startPoint x: 298, startPoint y: 174, endPoint x: 295, endPoint y: 163, distance: 11.5
click at [298, 172] on div "Current ($) Difference ($) Amount ($) Premium 18,730.92 122.00 18,852.92 State …" at bounding box center [260, 131] width 176 height 187
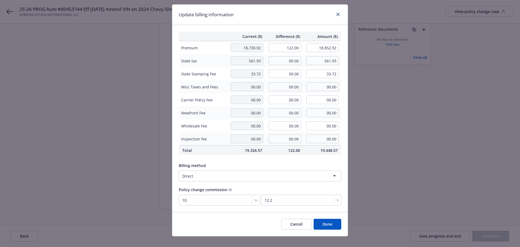
scroll to position [20, 0]
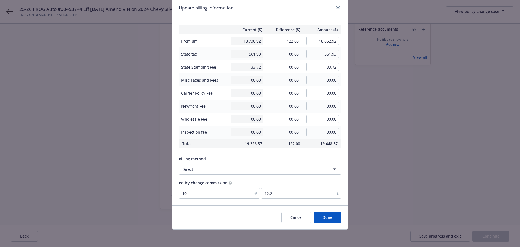
click at [324, 217] on button "Done" at bounding box center [328, 217] width 28 height 11
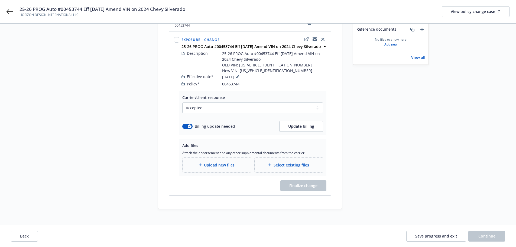
click at [239, 162] on div "Upload new files" at bounding box center [217, 164] width 68 height 15
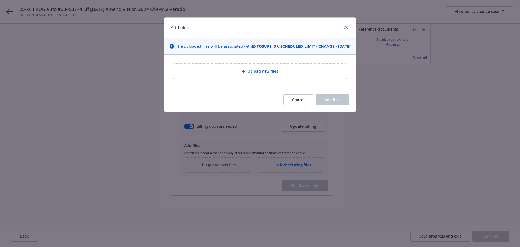
click at [274, 72] on div "Upload new files" at bounding box center [260, 71] width 174 height 15
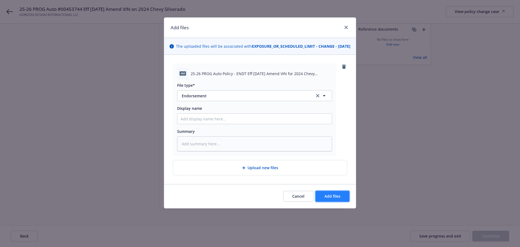
click at [345, 199] on button "Add files" at bounding box center [333, 196] width 34 height 11
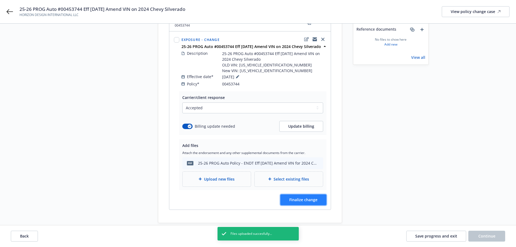
click at [300, 197] on button "Finalize change" at bounding box center [303, 199] width 46 height 11
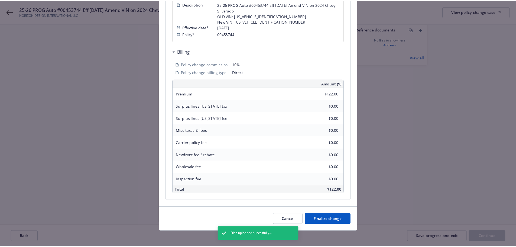
scroll to position [137, 0]
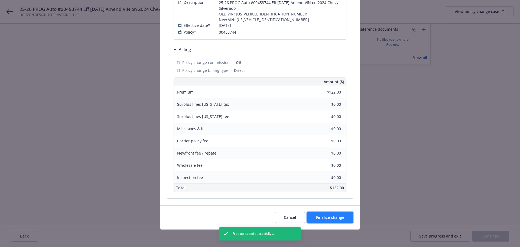
click at [340, 219] on span "Finalize change" at bounding box center [330, 217] width 28 height 5
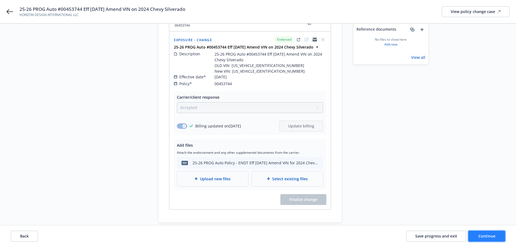
click at [490, 232] on button "Continue" at bounding box center [486, 236] width 37 height 11
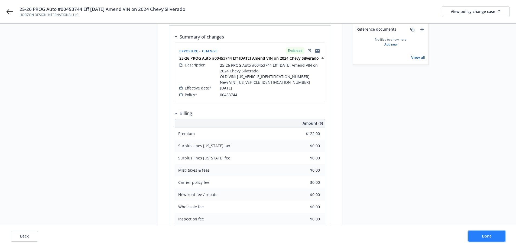
click at [496, 238] on button "Done" at bounding box center [486, 236] width 37 height 11
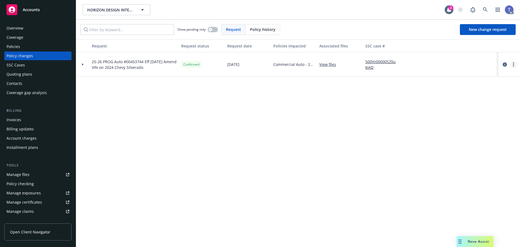
click at [516, 65] on link "more" at bounding box center [513, 64] width 7 height 7
drag, startPoint x: 455, startPoint y: 76, endPoint x: 507, endPoint y: 82, distance: 51.9
click at [455, 76] on link "Copy logging email" at bounding box center [470, 75] width 93 height 11
click at [25, 84] on div "Contacts" at bounding box center [38, 83] width 63 height 9
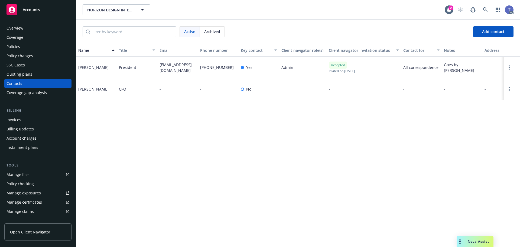
click at [21, 53] on div "Policy changes" at bounding box center [20, 55] width 27 height 9
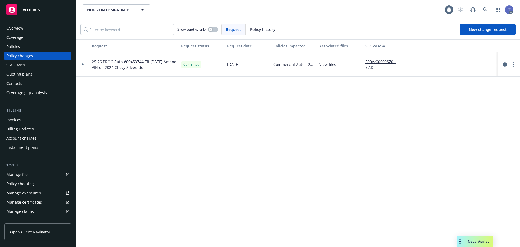
click at [83, 64] on icon at bounding box center [83, 64] width 2 height 2
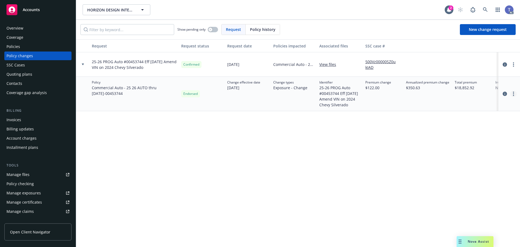
click at [514, 95] on link "more" at bounding box center [513, 93] width 7 height 7
click at [504, 92] on icon "circleInformation" at bounding box center [505, 94] width 4 height 4
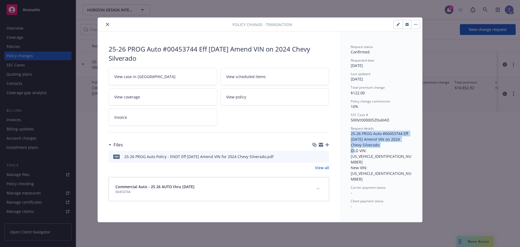
drag, startPoint x: 351, startPoint y: 134, endPoint x: 404, endPoint y: 145, distance: 54.5
click at [404, 145] on div "Request details 25-26 PROG Auto #00453744 Eff 09-18-25 Amend VIN on 2024 Chevy …" at bounding box center [381, 154] width 61 height 56
click at [397, 151] on span "25-26 PROG Auto #00453744 Eff 09-18-25 Amend VIN on 2024 Chevy Silverado OLD VI…" at bounding box center [381, 156] width 61 height 51
click at [398, 151] on span "25-26 PROG Auto #00453744 Eff 09-18-25 Amend VIN on 2024 Chevy Silverado OLD VI…" at bounding box center [381, 156] width 61 height 51
copy span "1GC4WPEY1RF373677"
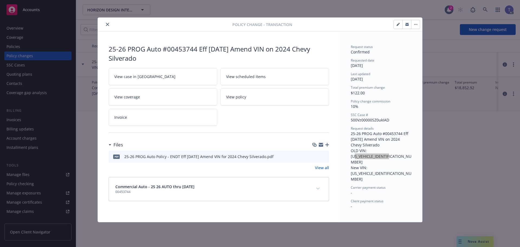
click at [379, 155] on span "25-26 PROG Auto #00453744 Eff 09-18-25 Amend VIN on 2024 Chevy Silverado OLD VI…" at bounding box center [381, 156] width 61 height 51
copy span "1GC4YPEY6RF336022"
click at [108, 23] on icon "close" at bounding box center [107, 24] width 3 height 3
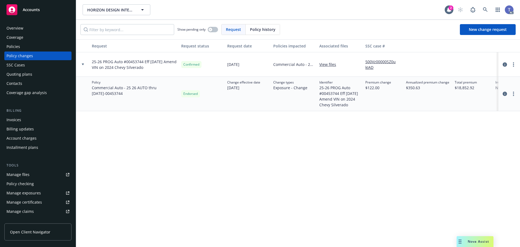
click at [313, 24] on div "Show pending only Request Policy history New change request" at bounding box center [297, 29] width 435 height 11
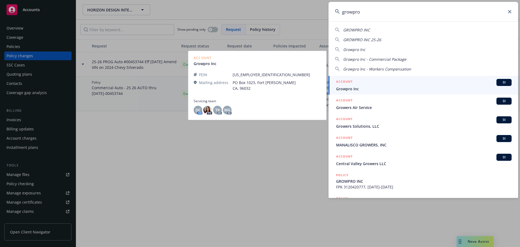
click at [381, 87] on span "Growpro Inc" at bounding box center [424, 89] width 176 height 6
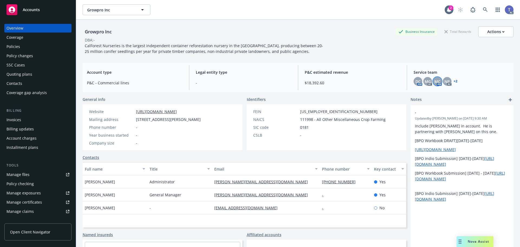
click at [436, 82] on span "MC" at bounding box center [438, 82] width 6 height 6
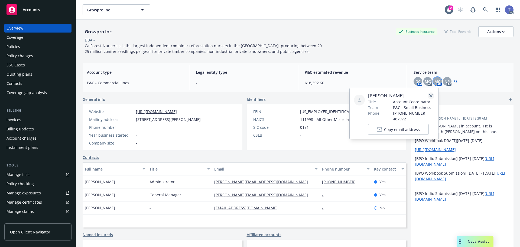
click at [432, 97] on icon "close" at bounding box center [430, 95] width 3 height 3
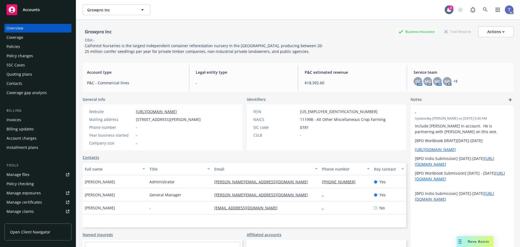
click at [251, 46] on span "CalForest Nurseries is the largest independent container reforestation nursery …" at bounding box center [204, 48] width 238 height 11
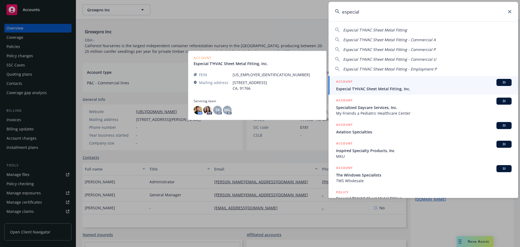
click at [385, 88] on span "Especial T'HVAC Sheet Metal Fitting, Inc." at bounding box center [424, 89] width 176 height 6
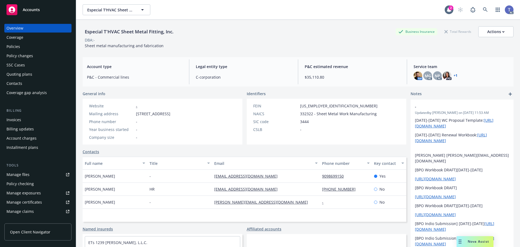
click at [21, 48] on div "Policies" at bounding box center [38, 46] width 63 height 9
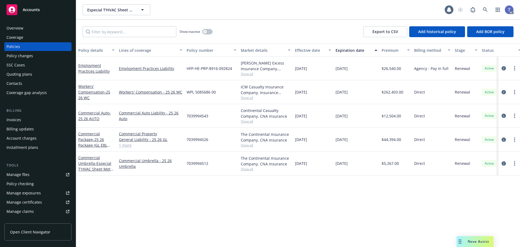
click at [208, 34] on div "Show inactive" at bounding box center [196, 31] width 33 height 11
click at [204, 32] on div "button" at bounding box center [205, 32] width 4 height 4
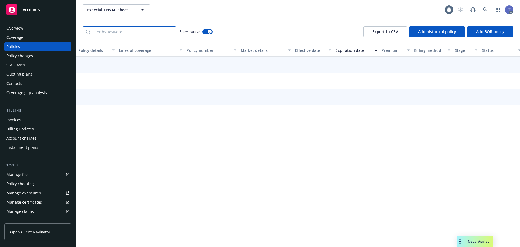
click at [152, 33] on input "Filter by keyword..." at bounding box center [130, 31] width 94 height 11
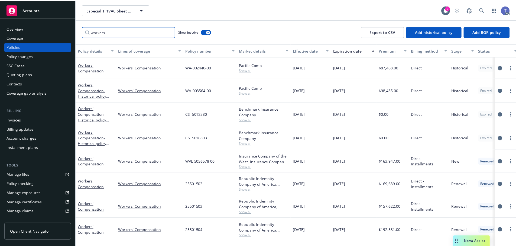
scroll to position [46, 0]
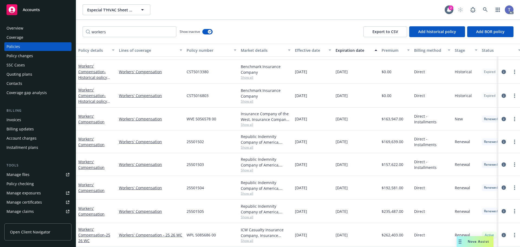
click at [198, 208] on span "25501505" at bounding box center [195, 211] width 17 height 6
copy span "25501505"
click at [28, 53] on div "Policy changes" at bounding box center [20, 55] width 27 height 9
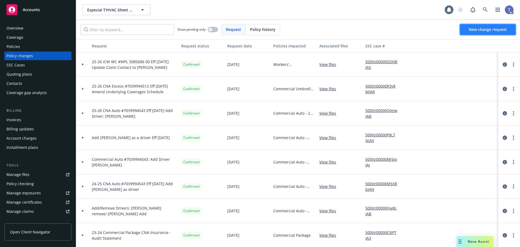
click at [502, 28] on span "New change request" at bounding box center [488, 29] width 38 height 5
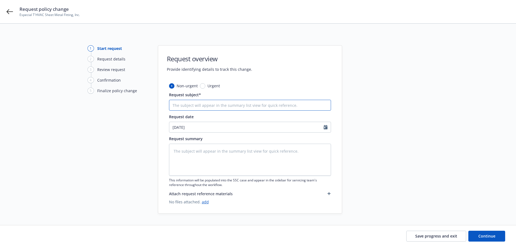
click at [202, 104] on input "Request subject*" at bounding box center [250, 105] width 162 height 11
paste input "24-25 RI WC #25501505 Eff [DATE] Final Audit"
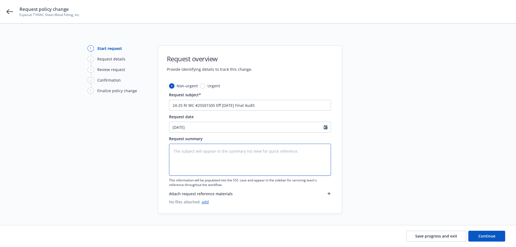
click at [217, 161] on textarea at bounding box center [250, 160] width 162 height 32
paste textarea "24-25 RI WC #25501505 Eff [DATE] Final Audit"
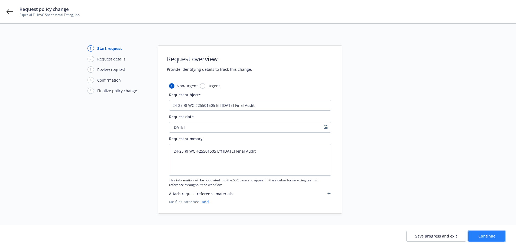
click at [481, 236] on span "Continue" at bounding box center [486, 235] width 17 height 5
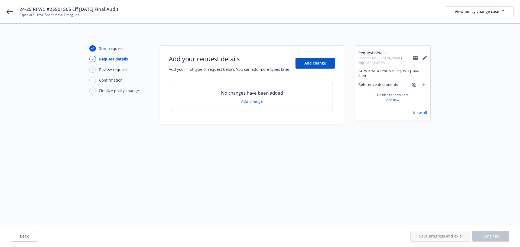
click at [244, 99] on link "Add change" at bounding box center [252, 101] width 22 height 6
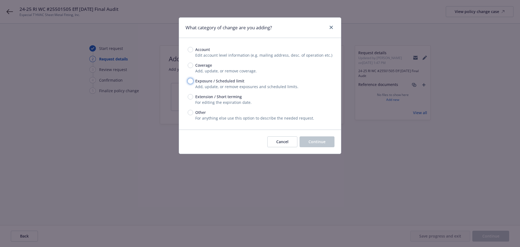
click at [190, 83] on input "Exposure / Scheduled limit" at bounding box center [190, 80] width 5 height 5
click at [314, 144] on span "Continue" at bounding box center [317, 141] width 17 height 5
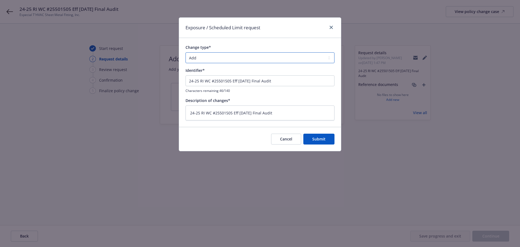
click at [226, 59] on select "Add Audit Change Remove" at bounding box center [260, 57] width 149 height 11
click at [186, 52] on select "Add Audit Change Remove" at bounding box center [260, 57] width 149 height 11
click at [320, 138] on span "Submit" at bounding box center [318, 138] width 13 height 5
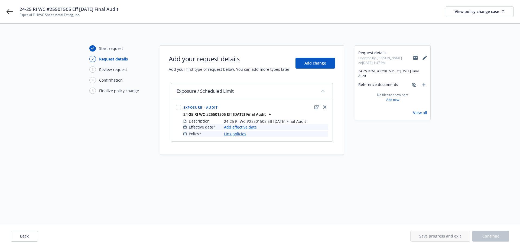
click at [232, 126] on link "Add effective date" at bounding box center [240, 127] width 33 height 6
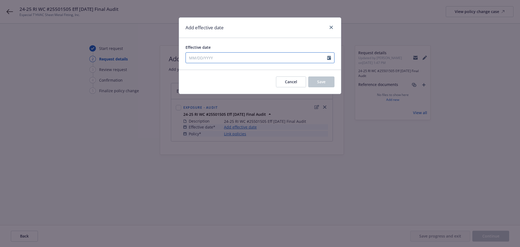
click at [224, 54] on input "Effective date" at bounding box center [256, 58] width 141 height 10
click at [317, 82] on span "Save" at bounding box center [321, 81] width 8 height 5
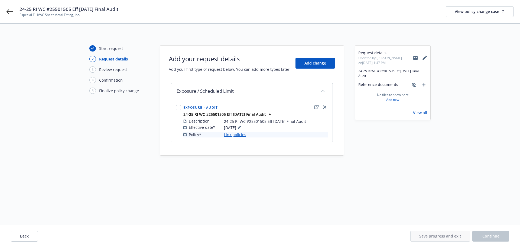
click at [228, 136] on link "Link policies" at bounding box center [235, 135] width 22 height 6
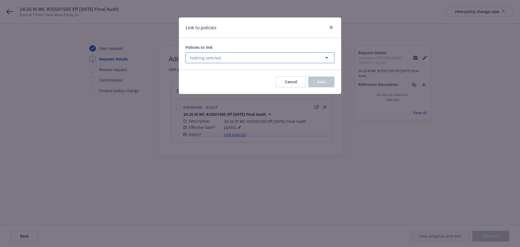
click at [239, 52] on button "Nothing selected" at bounding box center [260, 57] width 149 height 11
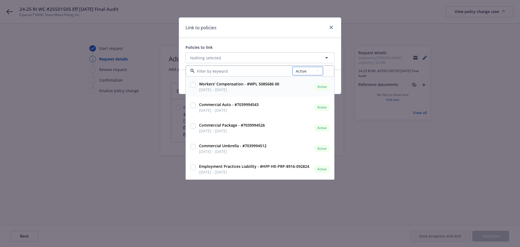
click at [313, 68] on select "All Active Upcoming Expired Cancelled" at bounding box center [307, 71] width 31 height 9
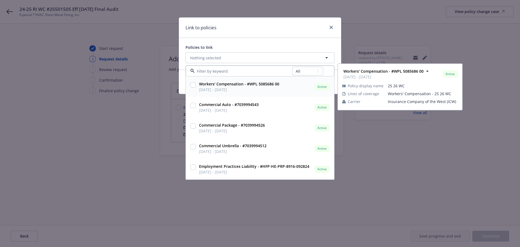
click at [293, 67] on select "All Active Upcoming Expired Cancelled" at bounding box center [307, 71] width 31 height 9
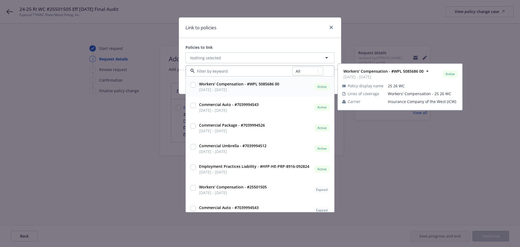
click at [256, 71] on input at bounding box center [244, 71] width 98 height 6
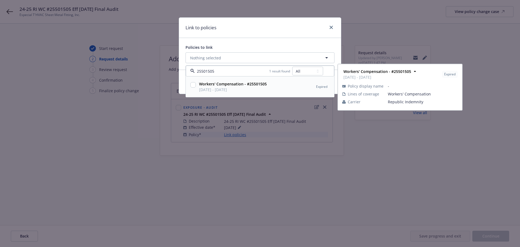
click at [195, 86] on div at bounding box center [193, 87] width 8 height 14
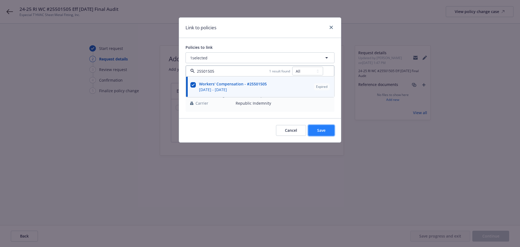
click at [324, 132] on span "Save" at bounding box center [321, 130] width 8 height 5
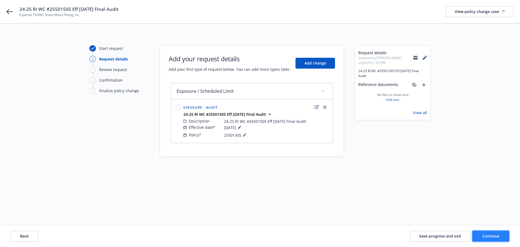
click at [494, 238] on button "Continue" at bounding box center [490, 236] width 37 height 11
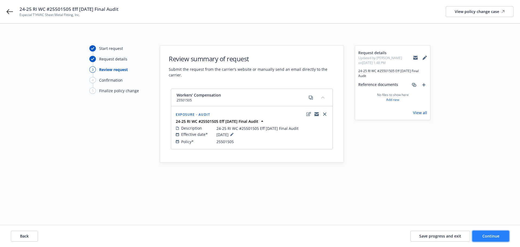
click at [480, 235] on button "Continue" at bounding box center [490, 236] width 37 height 11
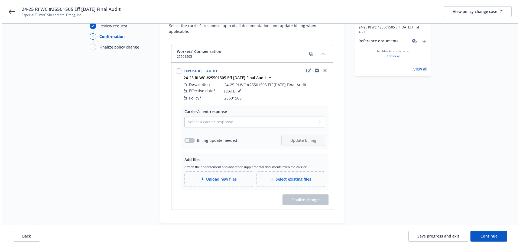
scroll to position [54, 0]
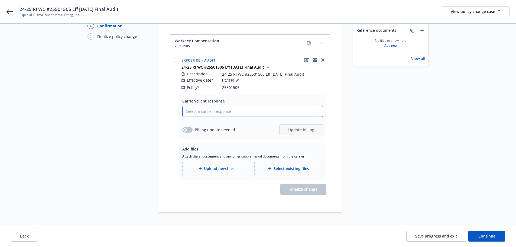
click at [243, 106] on select "Select a carrier response Accepted Accepted with revision No endorsement needed…" at bounding box center [252, 111] width 141 height 11
click at [239, 106] on select "Select a carrier response Accepted Accepted with revision No endorsement needed…" at bounding box center [252, 111] width 141 height 11
click at [182, 106] on select "Select a carrier response Accepted Accepted with revision No endorsement needed…" at bounding box center [252, 111] width 141 height 11
click at [183, 127] on div "Billing update needed" at bounding box center [208, 130] width 53 height 6
click at [185, 129] on icon "button" at bounding box center [185, 130] width 2 height 2
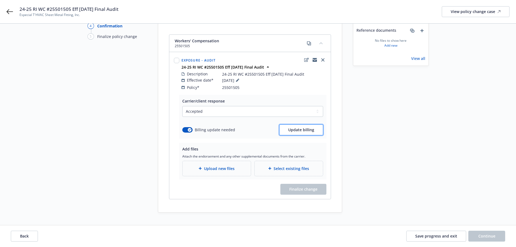
click at [293, 127] on span "Update billing" at bounding box center [301, 129] width 26 height 5
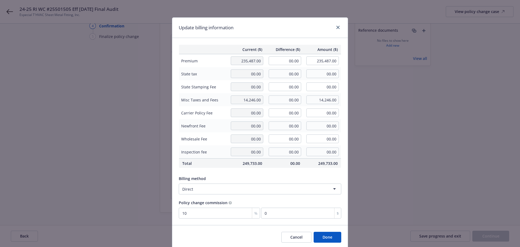
click at [298, 237] on button "Cancel" at bounding box center [296, 237] width 30 height 11
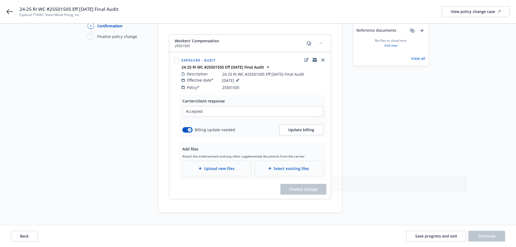
click at [218, 170] on div "Upload new files" at bounding box center [217, 168] width 68 height 15
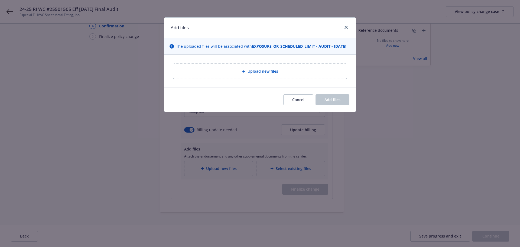
click at [241, 88] on div "Upload new files" at bounding box center [260, 71] width 192 height 33
click at [241, 79] on div "Upload new files" at bounding box center [260, 71] width 174 height 15
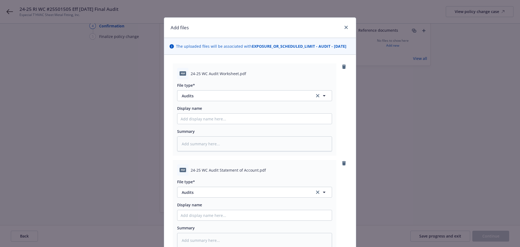
scroll to position [27, 0]
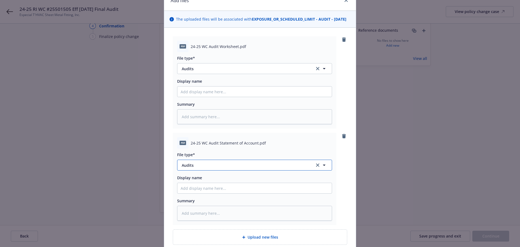
click at [235, 168] on span "Audits" at bounding box center [244, 165] width 125 height 6
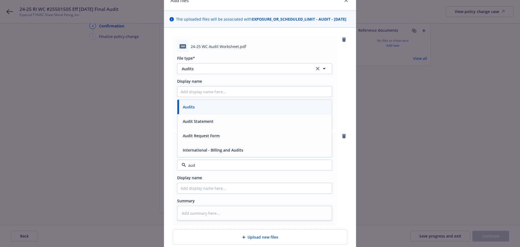
click at [221, 128] on div "Audit Statement" at bounding box center [254, 121] width 154 height 14
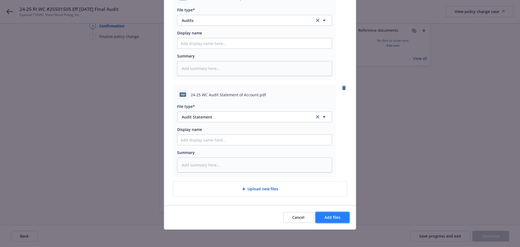
click at [332, 221] on button "Add files" at bounding box center [333, 217] width 34 height 11
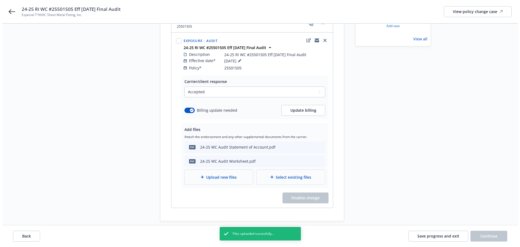
scroll to position [86, 0]
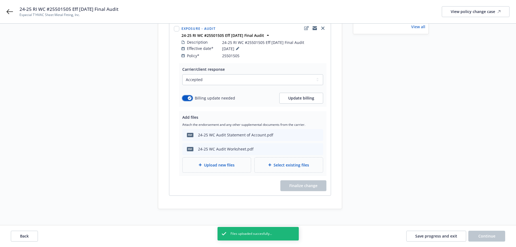
click at [189, 96] on div "button" at bounding box center [190, 98] width 4 height 4
click at [312, 183] on span "Finalize change" at bounding box center [303, 185] width 28 height 5
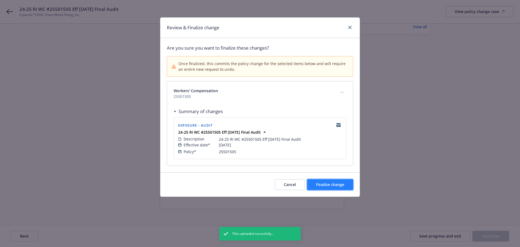
click at [330, 187] on button "Finalize change" at bounding box center [330, 184] width 46 height 11
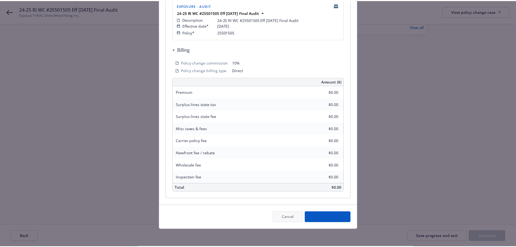
scroll to position [86, 0]
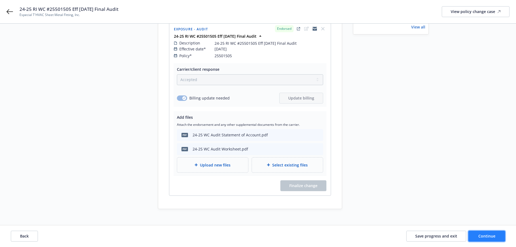
click at [498, 239] on button "Continue" at bounding box center [486, 236] width 37 height 11
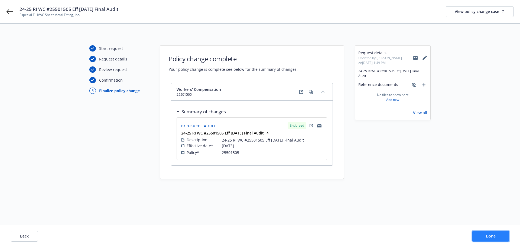
click at [497, 239] on button "Done" at bounding box center [490, 236] width 37 height 11
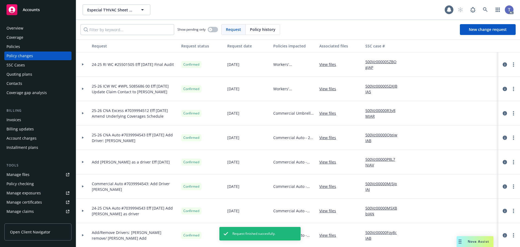
click at [16, 47] on div "Policies" at bounding box center [14, 46] width 14 height 9
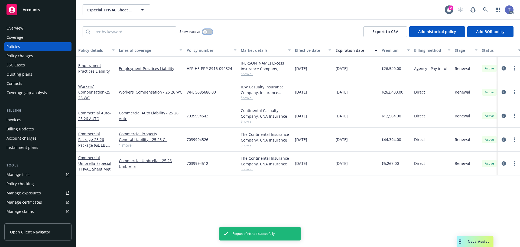
click at [206, 33] on icon "button" at bounding box center [205, 32] width 2 height 2
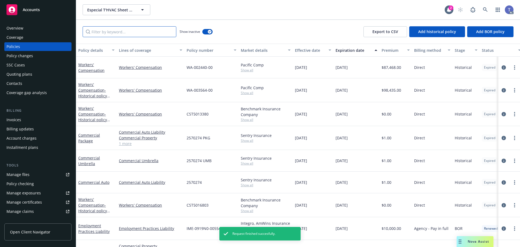
click at [111, 33] on input "Filter by keyword..." at bounding box center [130, 31] width 94 height 11
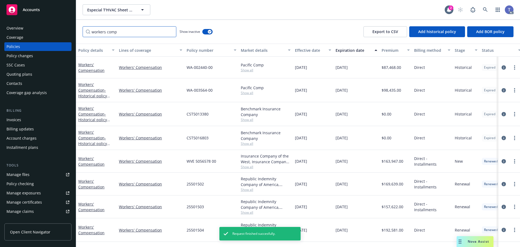
scroll to position [46, 0]
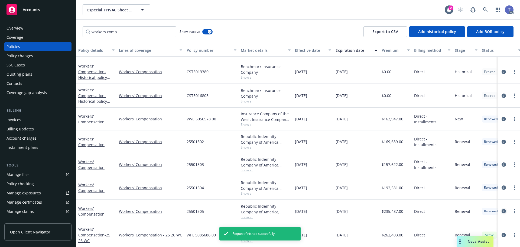
click at [502, 209] on icon "circleInformation" at bounding box center [504, 211] width 4 height 4
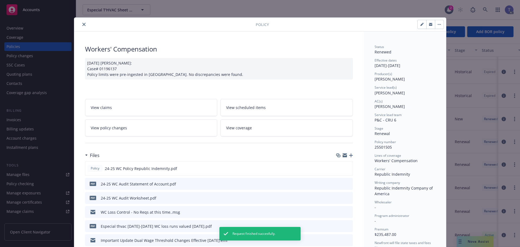
scroll to position [16, 0]
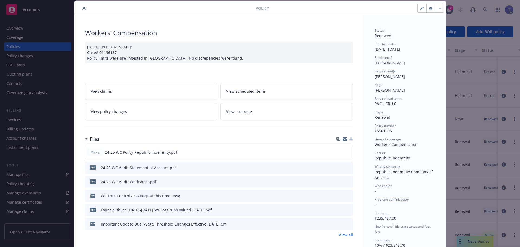
click at [124, 111] on link "View policy changes" at bounding box center [151, 111] width 132 height 17
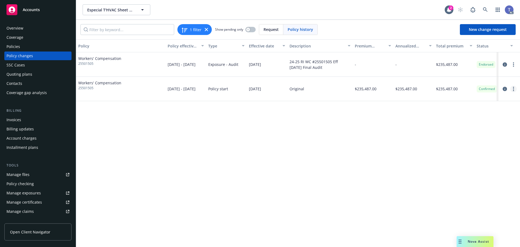
click at [514, 89] on circle "more" at bounding box center [513, 88] width 1 height 1
click at [451, 132] on link "Edit billing info" at bounding box center [470, 132] width 93 height 11
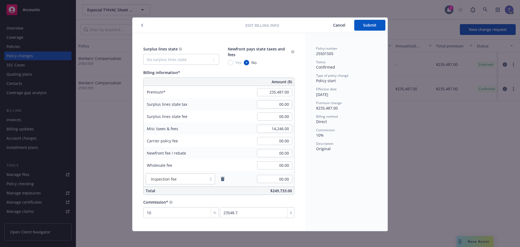
click at [339, 26] on span "Cancel" at bounding box center [339, 24] width 12 height 5
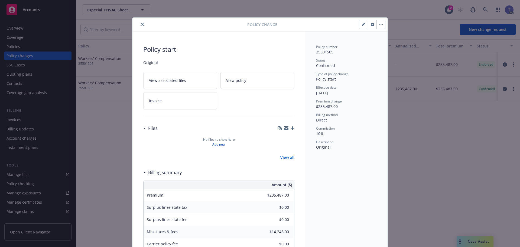
click at [269, 77] on link "View policy" at bounding box center [258, 80] width 74 height 17
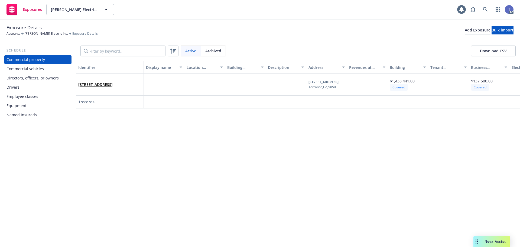
drag, startPoint x: 12, startPoint y: 67, endPoint x: 19, endPoint y: 69, distance: 7.6
click at [12, 67] on div "Commercial vehicles" at bounding box center [25, 68] width 37 height 9
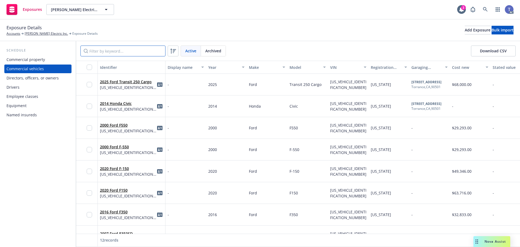
click at [136, 51] on input "Filter by keyword..." at bounding box center [122, 51] width 85 height 11
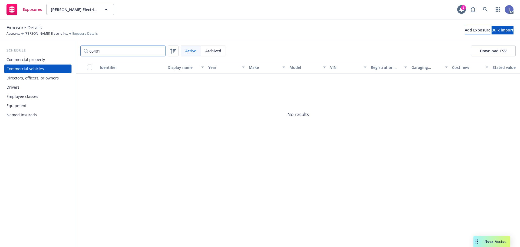
type input "05401"
click at [465, 32] on div "Add Exposure" at bounding box center [478, 30] width 26 height 8
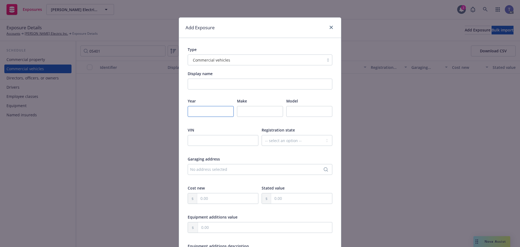
click at [210, 111] on input "number" at bounding box center [211, 111] width 46 height 11
drag, startPoint x: 209, startPoint y: 115, endPoint x: 208, endPoint y: 109, distance: 6.1
click at [209, 115] on input "number" at bounding box center [211, 111] width 46 height 11
type input "2010"
type input "Chevrolet"
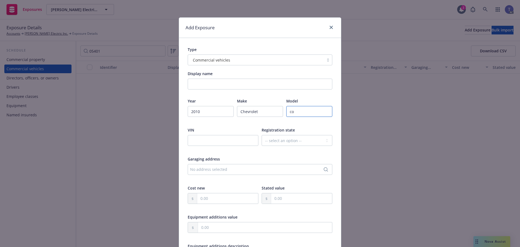
type input "c"
type input "[US_STATE]"
type input "[US_VEHICLE_IDENTIFICATION_NUMBER]"
click at [214, 165] on div "No address selected" at bounding box center [260, 169] width 145 height 11
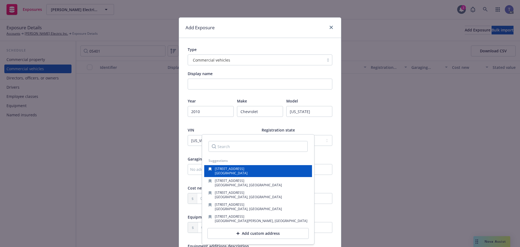
click at [256, 166] on div "22825 Lockness Ave Torrance, CA, 90501, USA" at bounding box center [258, 171] width 108 height 12
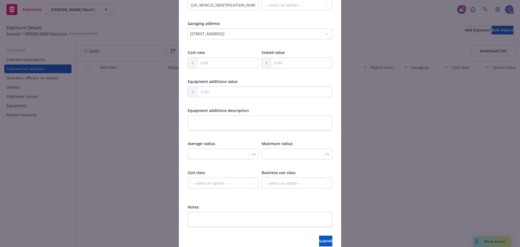
scroll to position [161, 0]
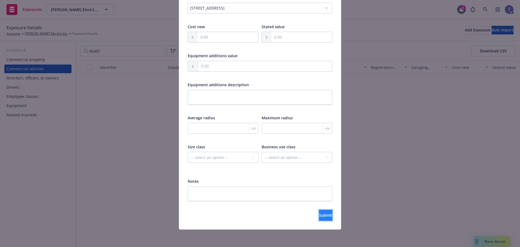
click at [319, 213] on span "Submit" at bounding box center [325, 214] width 13 height 5
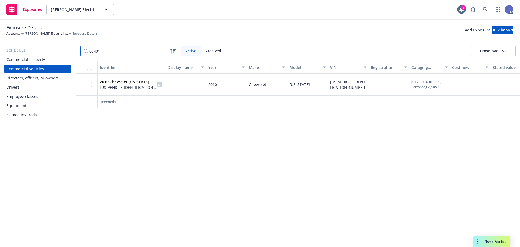
click at [160, 51] on input "05401" at bounding box center [122, 51] width 85 height 11
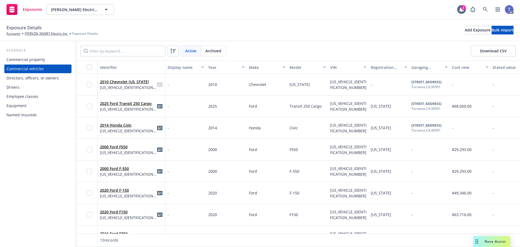
click at [257, 25] on div "Exposure Details Accounts Barden Electric Inc. Exposure Details Add Exposure Bu…" at bounding box center [260, 30] width 507 height 12
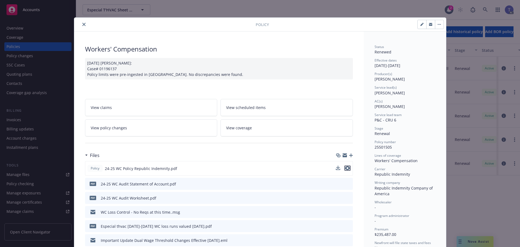
click at [347, 167] on icon "preview file" at bounding box center [347, 168] width 5 height 4
click at [82, 24] on icon "close" at bounding box center [83, 24] width 3 height 3
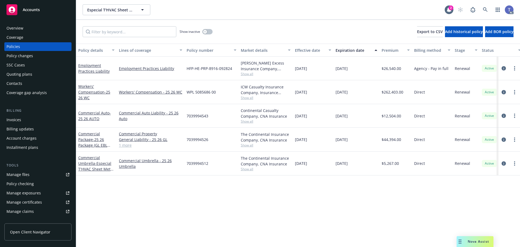
drag, startPoint x: 12, startPoint y: 53, endPoint x: 17, endPoint y: 53, distance: 4.1
click at [12, 53] on div "Policy changes" at bounding box center [20, 55] width 27 height 9
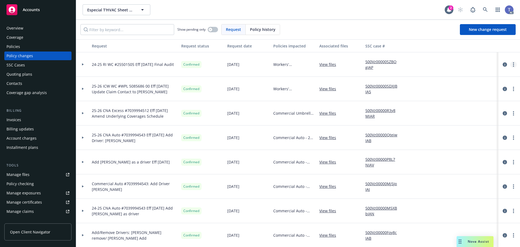
click at [511, 65] on link "more" at bounding box center [513, 64] width 7 height 7
drag, startPoint x: 461, startPoint y: 76, endPoint x: 445, endPoint y: 73, distance: 16.6
click at [461, 76] on link "Copy logging email" at bounding box center [466, 75] width 93 height 11
click at [22, 81] on div "Contacts" at bounding box center [38, 83] width 63 height 9
